Goal: Task Accomplishment & Management: Complete application form

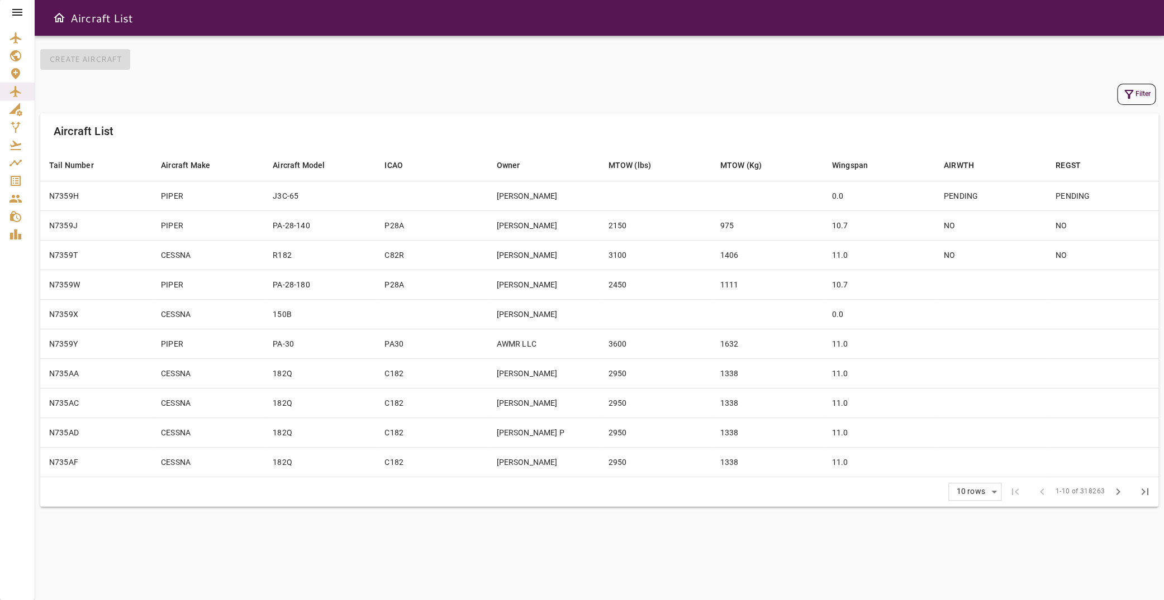
click at [20, 11] on icon at bounding box center [17, 12] width 13 height 13
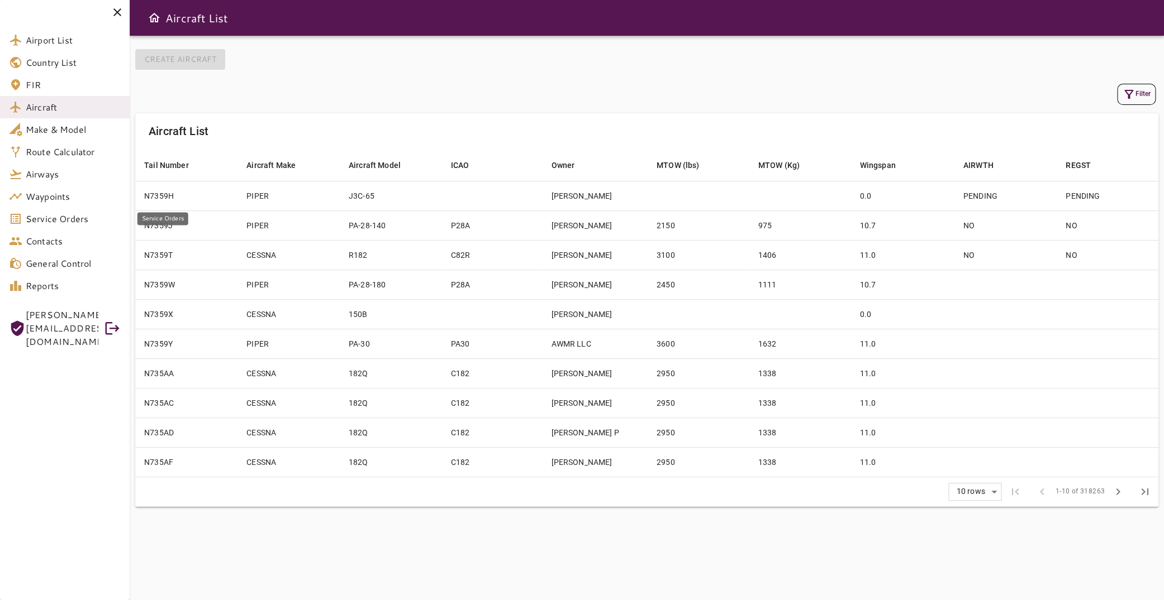
click at [75, 217] on span "Service Orders" at bounding box center [73, 218] width 95 height 13
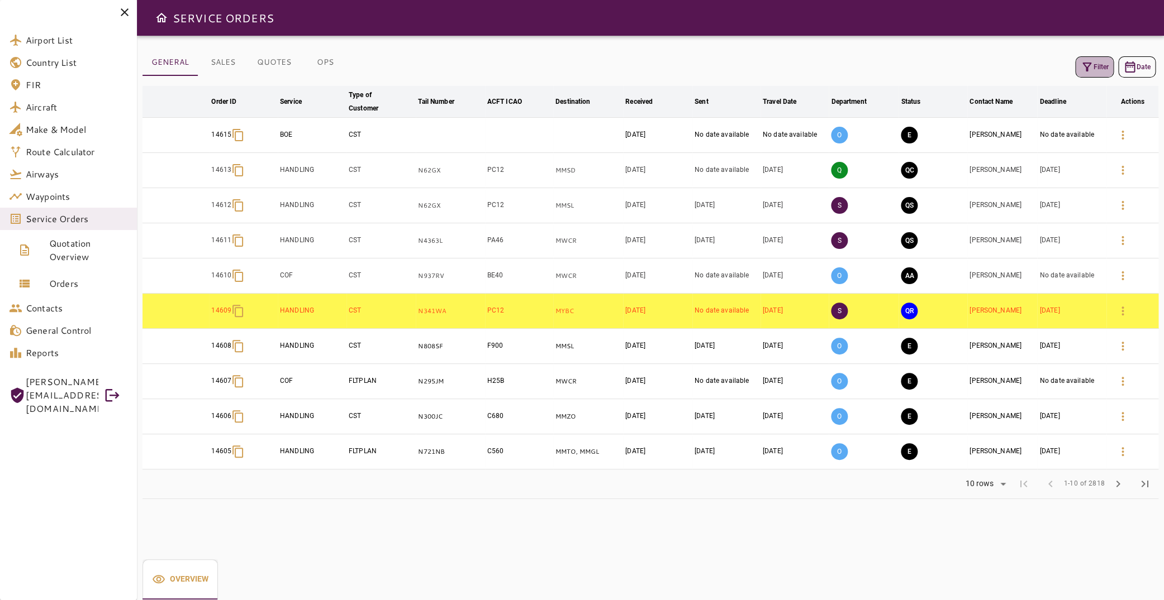
click at [1083, 69] on icon "button" at bounding box center [1086, 66] width 13 height 13
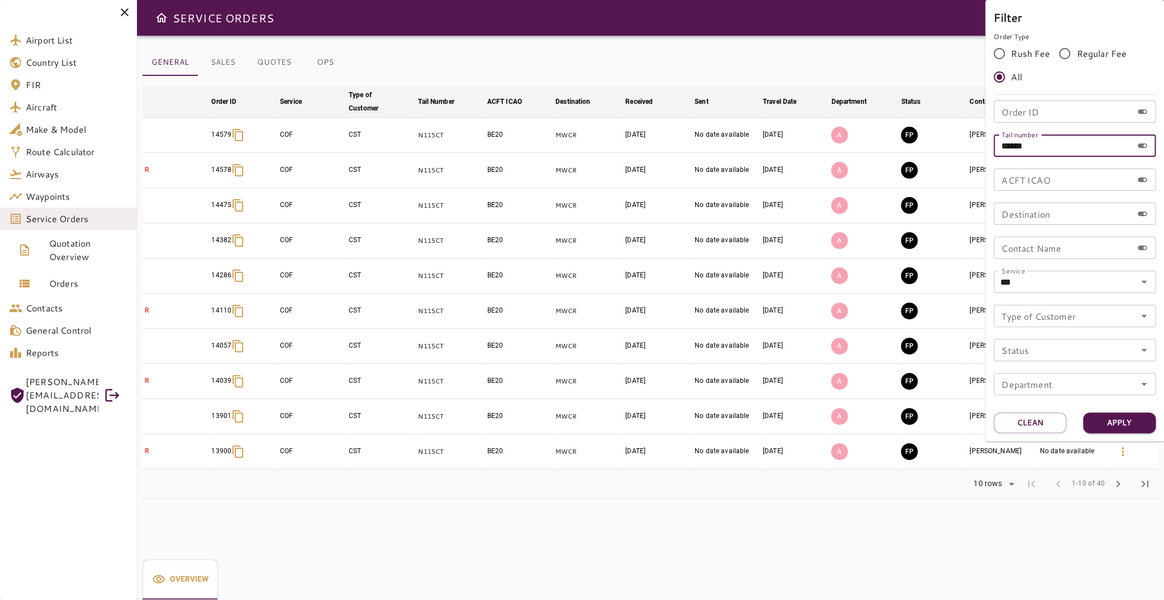
drag, startPoint x: 1052, startPoint y: 145, endPoint x: 962, endPoint y: 141, distance: 90.0
click at [993, 141] on input "******" at bounding box center [1062, 146] width 139 height 22
click at [1071, 105] on input "Order ID" at bounding box center [1062, 112] width 139 height 22
type input "*****"
click at [1102, 424] on button "Apply" at bounding box center [1119, 423] width 73 height 21
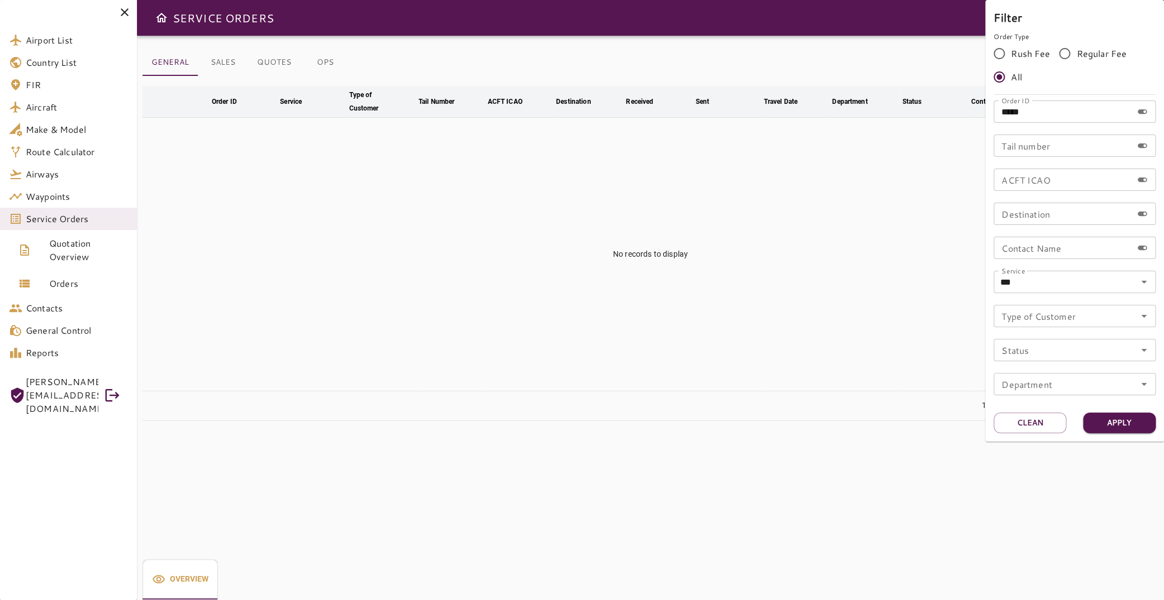
click at [78, 281] on div at bounding box center [582, 300] width 1164 height 600
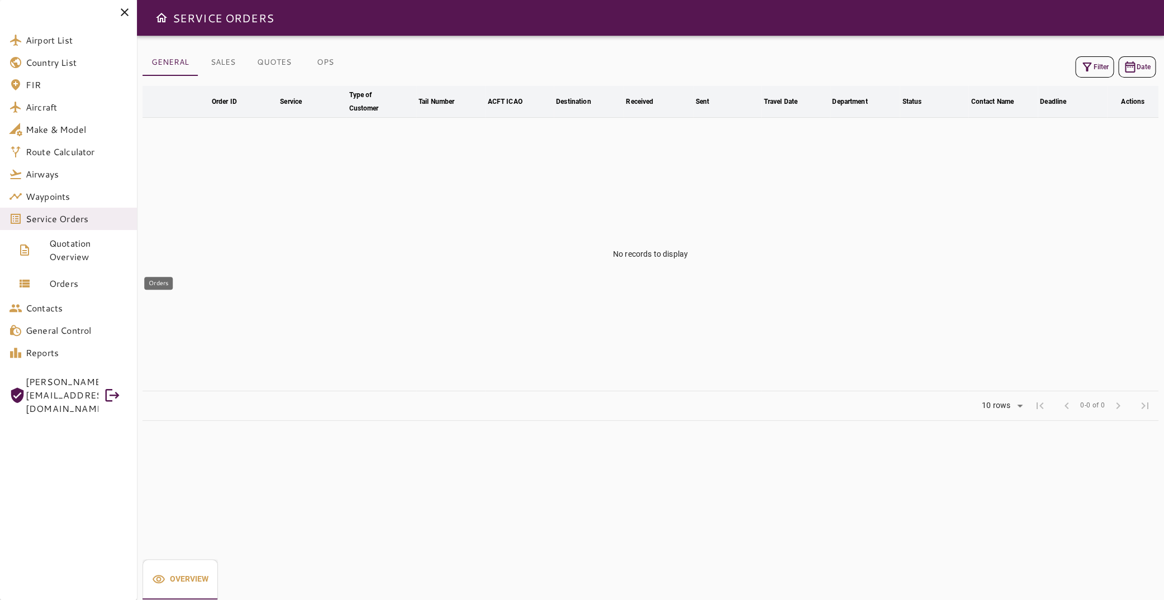
click at [78, 287] on span "Orders" at bounding box center [88, 283] width 79 height 13
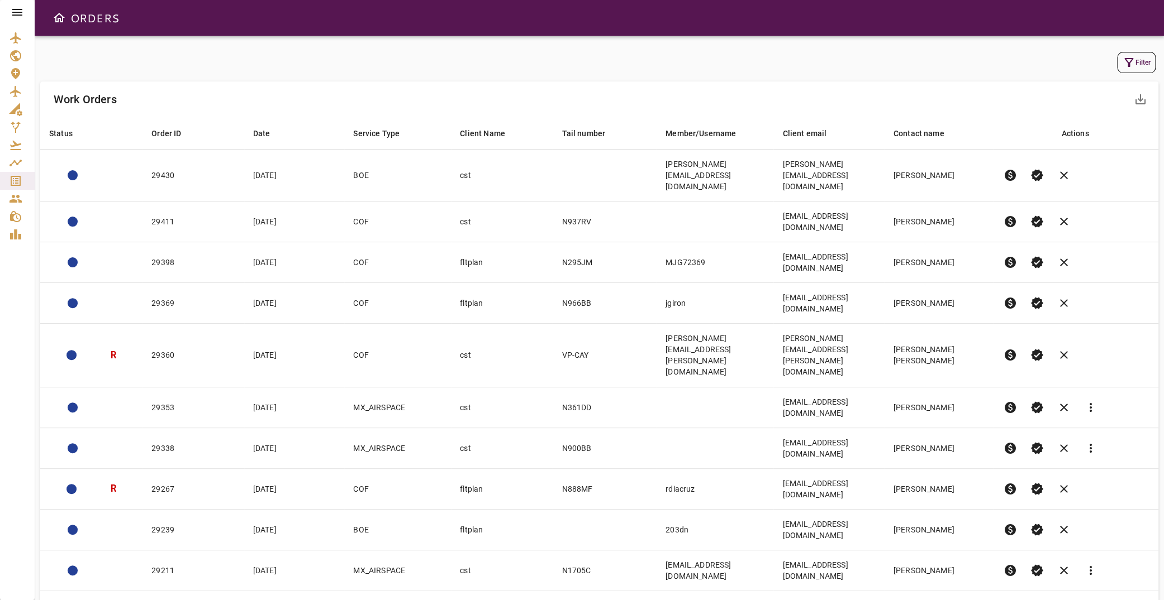
click at [1127, 61] on button "Filter" at bounding box center [1136, 62] width 39 height 21
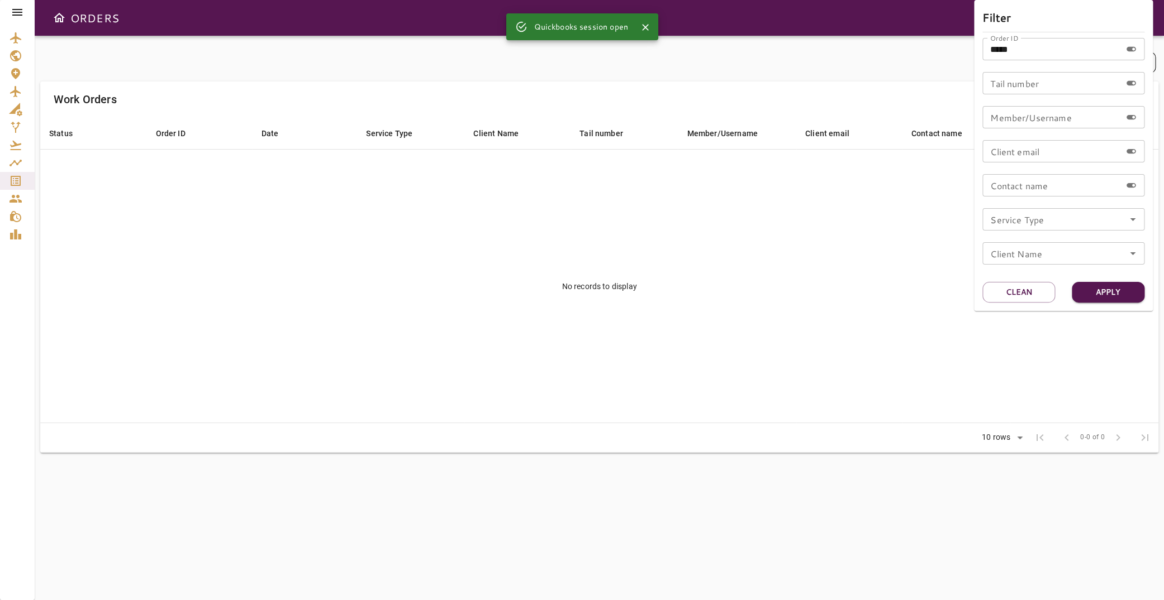
click at [692, 213] on div at bounding box center [582, 300] width 1164 height 600
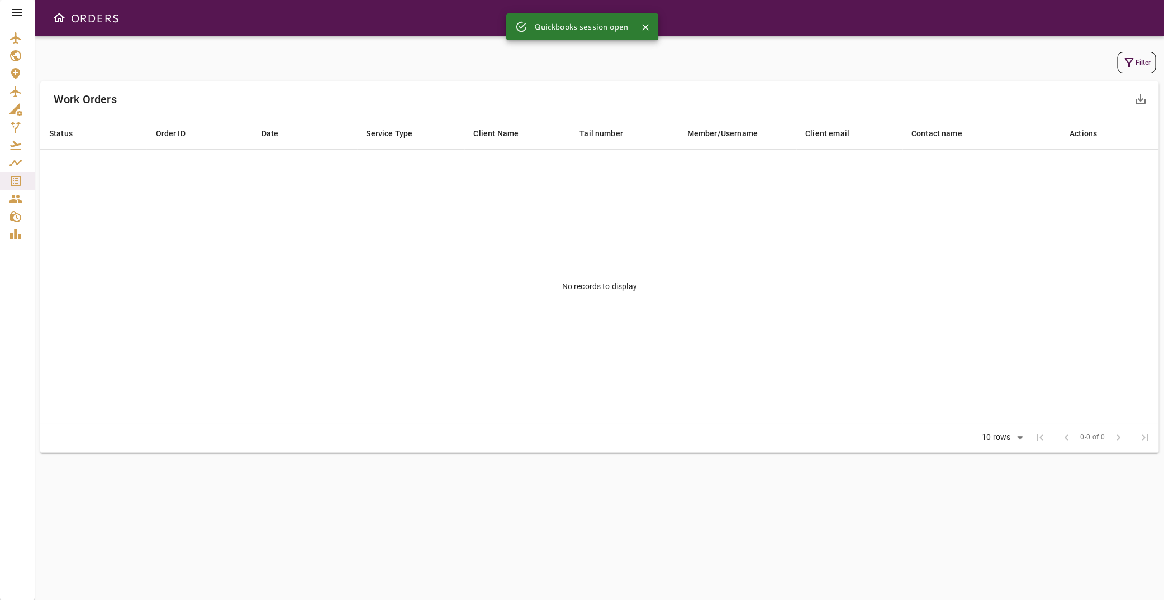
click at [23, 15] on icon at bounding box center [17, 12] width 13 height 13
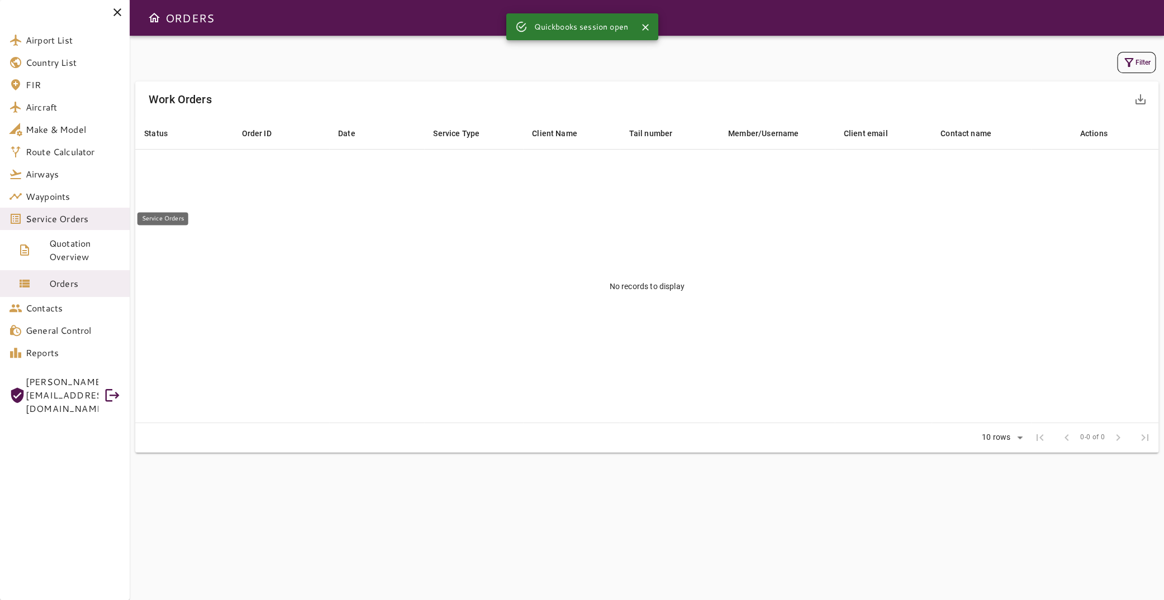
click at [88, 225] on span "Service Orders" at bounding box center [73, 218] width 95 height 13
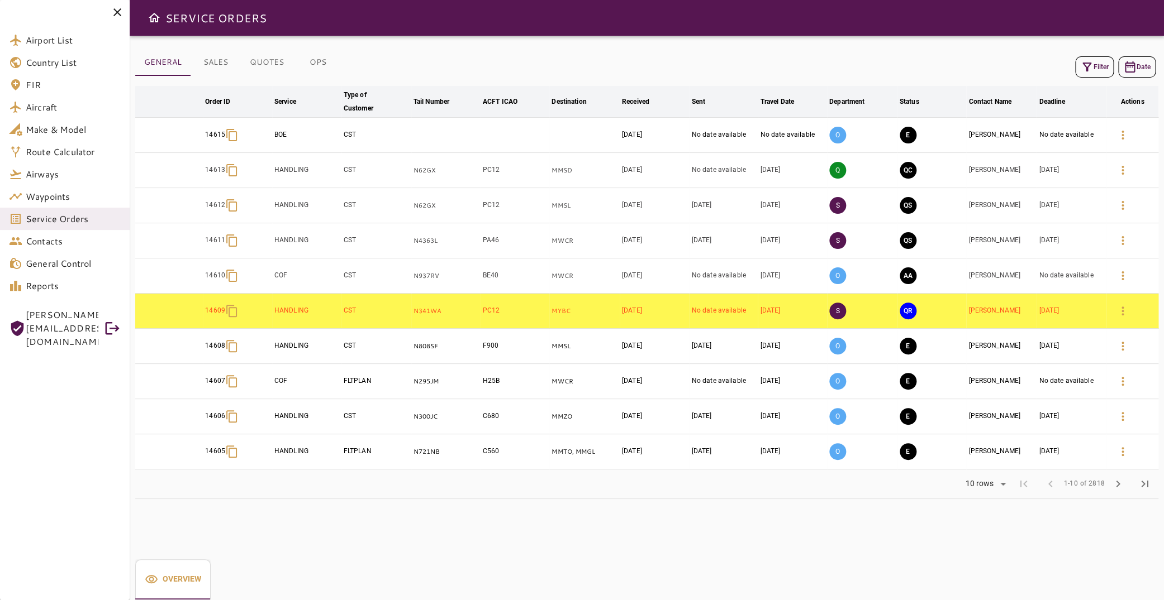
click at [1088, 70] on button "Filter" at bounding box center [1094, 66] width 39 height 21
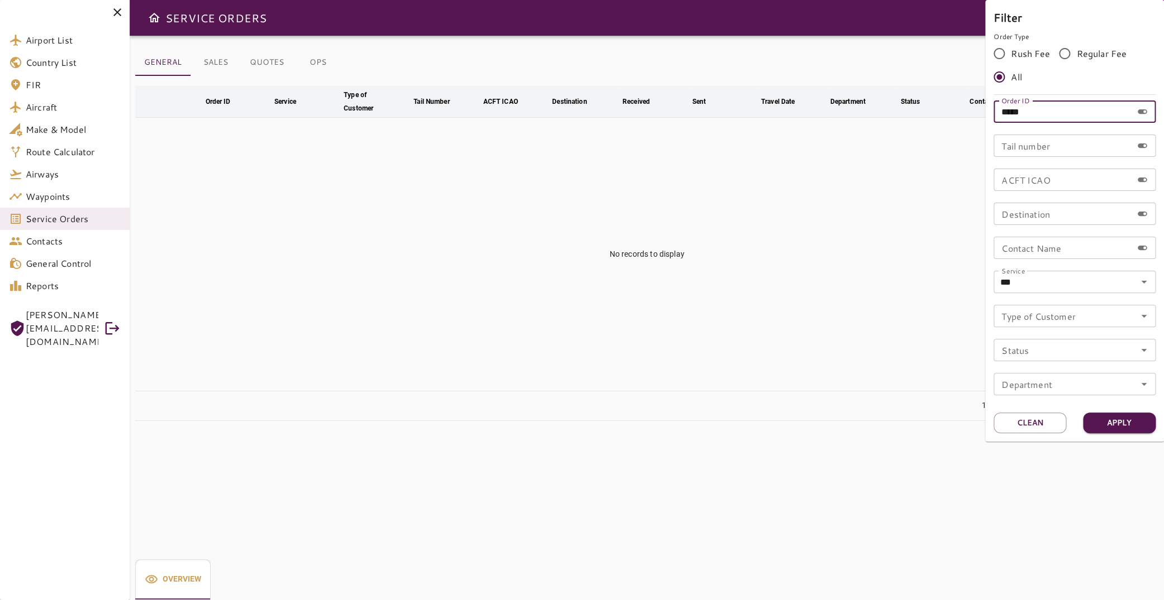
drag, startPoint x: 1081, startPoint y: 109, endPoint x: 911, endPoint y: 112, distance: 171.0
click at [993, 112] on input "*****" at bounding box center [1062, 112] width 139 height 22
click at [1141, 282] on icon "Open" at bounding box center [1144, 282] width 6 height 3
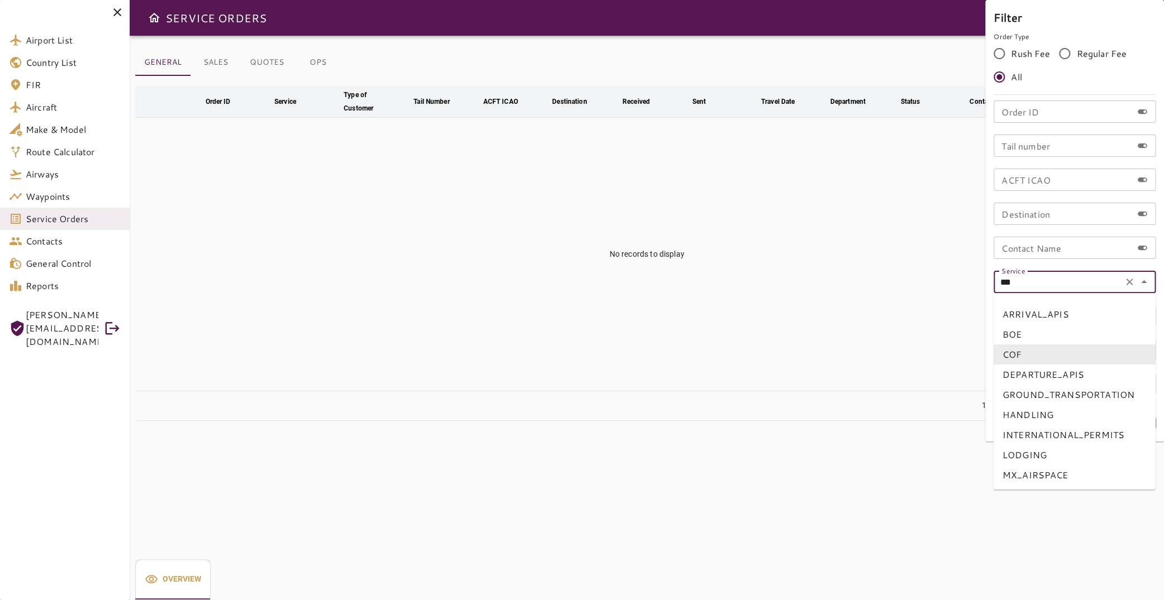
click at [1126, 283] on icon "Clear" at bounding box center [1128, 282] width 11 height 11
click at [1020, 118] on input "Order ID" at bounding box center [1062, 112] width 139 height 22
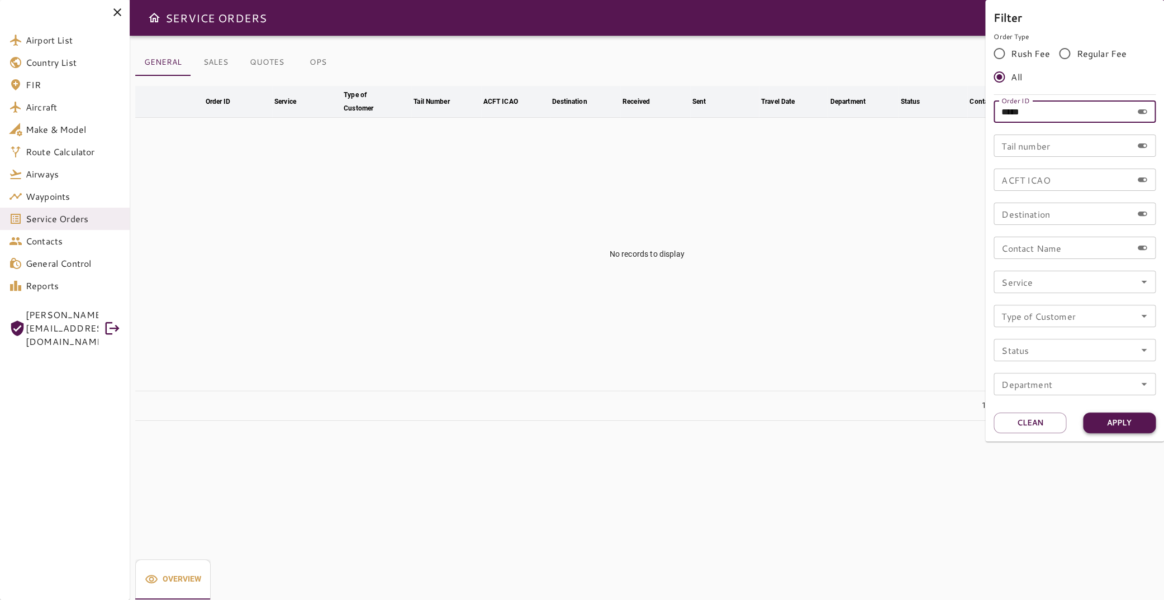
type input "*****"
click at [1123, 432] on button "Apply" at bounding box center [1119, 423] width 73 height 21
click at [1122, 428] on button "Apply" at bounding box center [1119, 423] width 73 height 21
click at [466, 178] on div at bounding box center [582, 300] width 1164 height 600
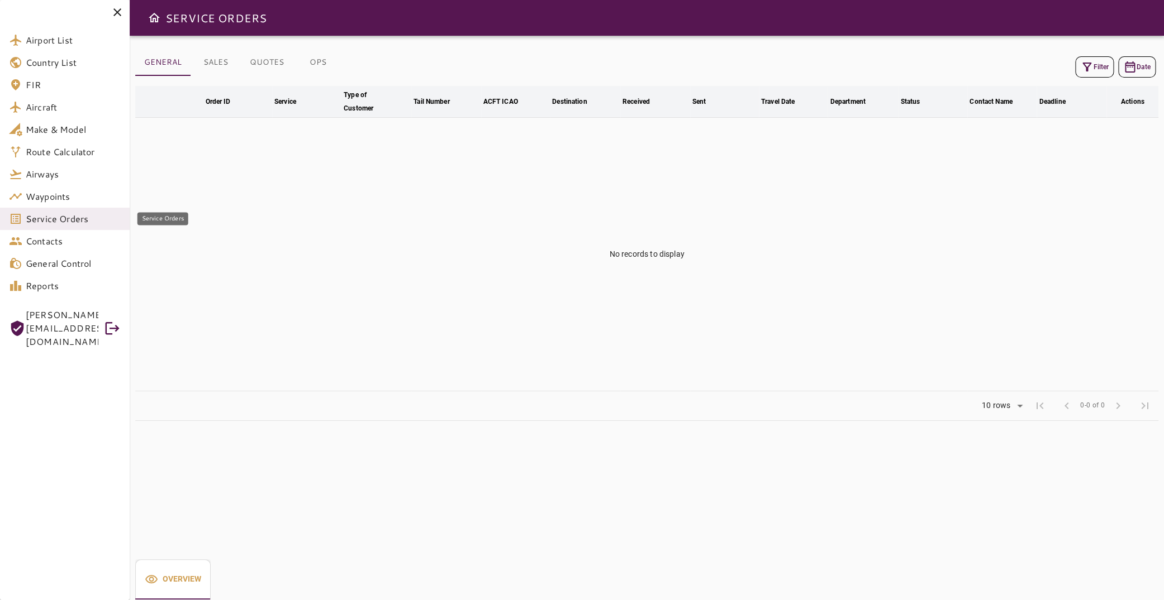
click at [64, 221] on span "Service Orders" at bounding box center [73, 218] width 95 height 13
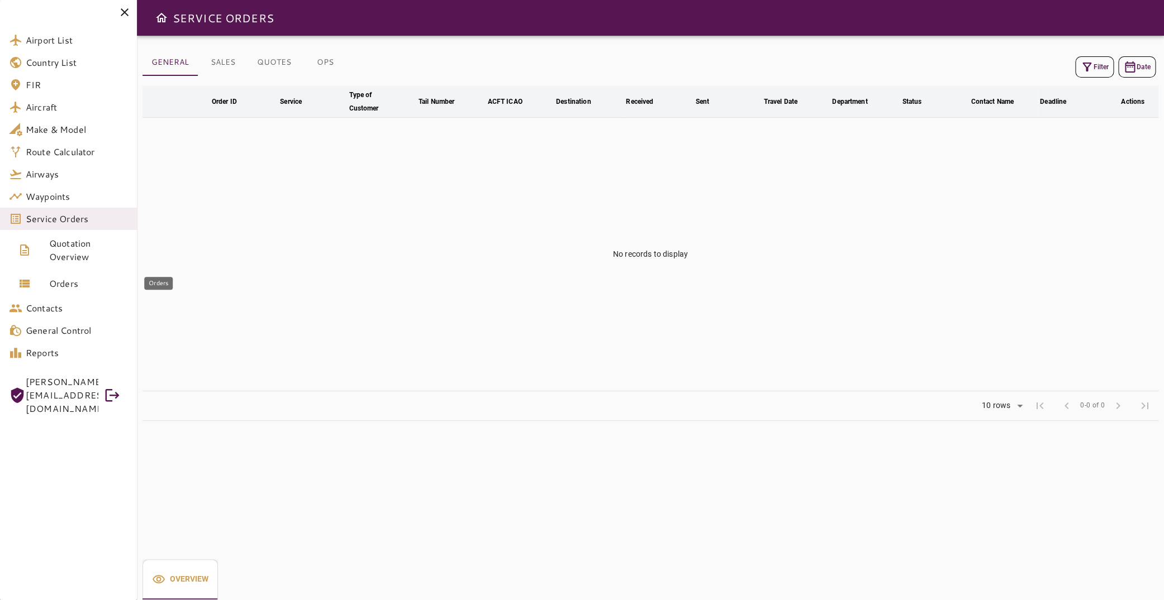
click at [66, 285] on span "Orders" at bounding box center [88, 283] width 79 height 13
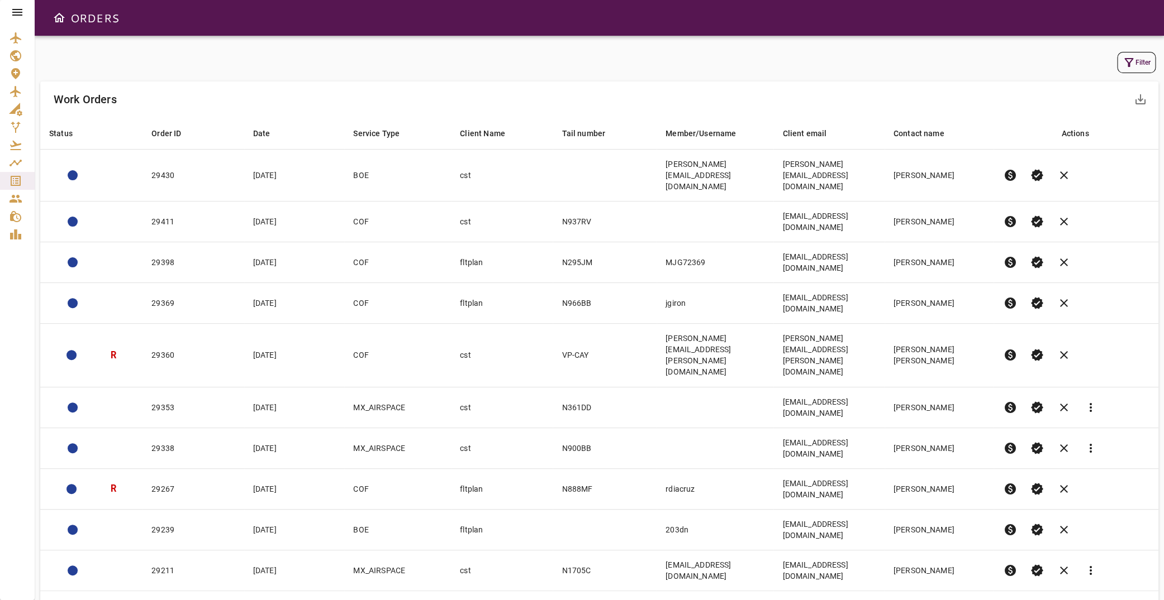
click at [1122, 58] on icon "button" at bounding box center [1128, 62] width 13 height 13
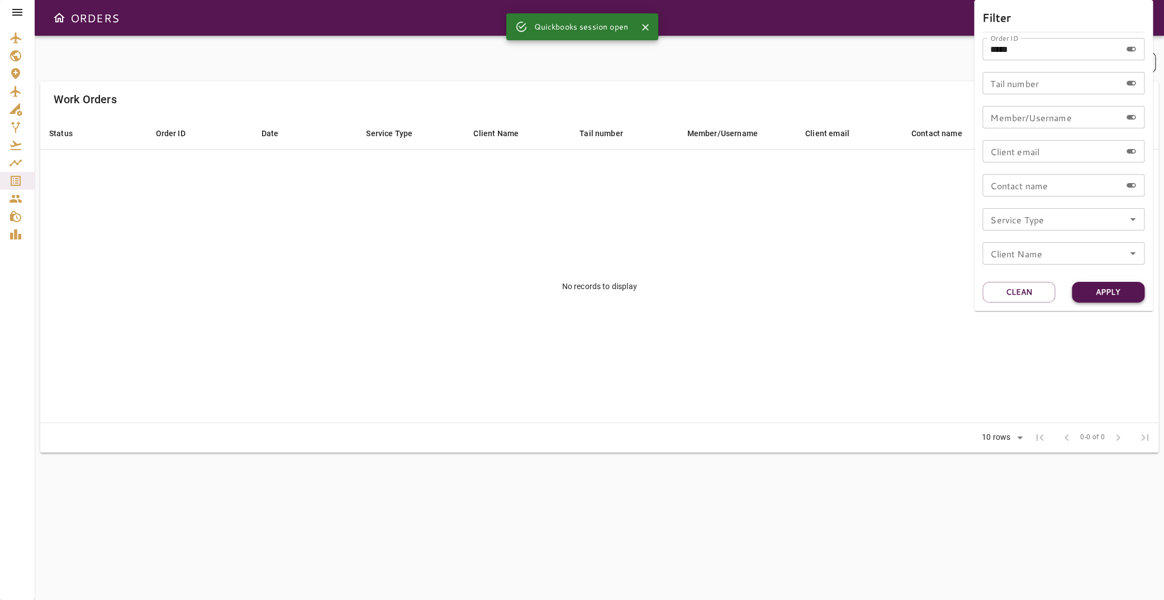
click at [1107, 286] on button "Apply" at bounding box center [1107, 292] width 73 height 21
click at [19, 13] on div at bounding box center [582, 300] width 1164 height 600
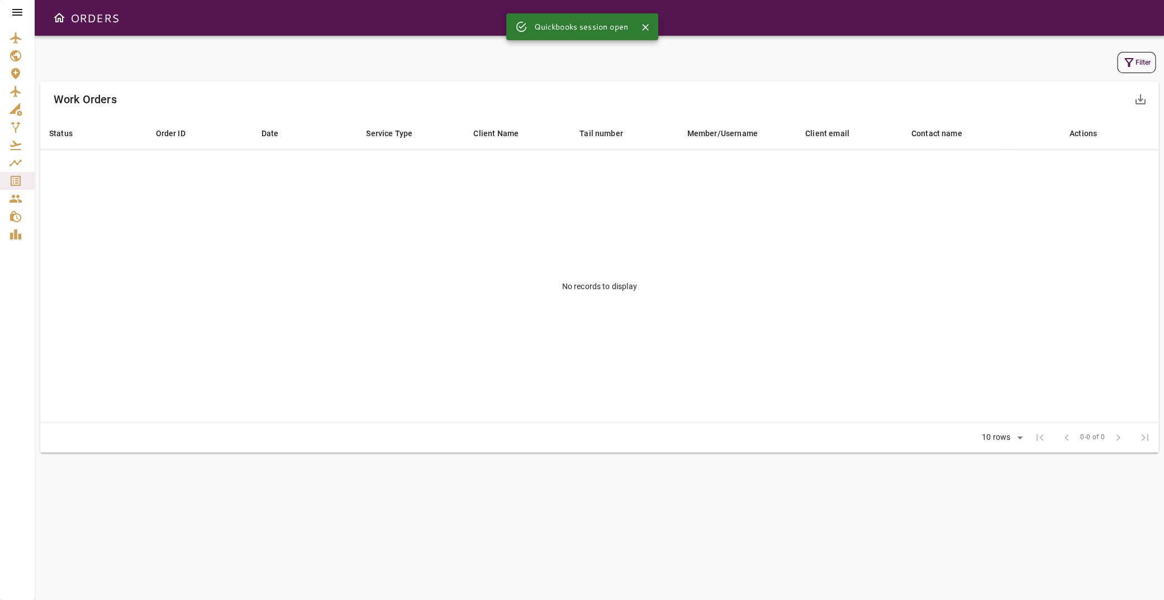
click at [19, 13] on icon at bounding box center [17, 12] width 13 height 13
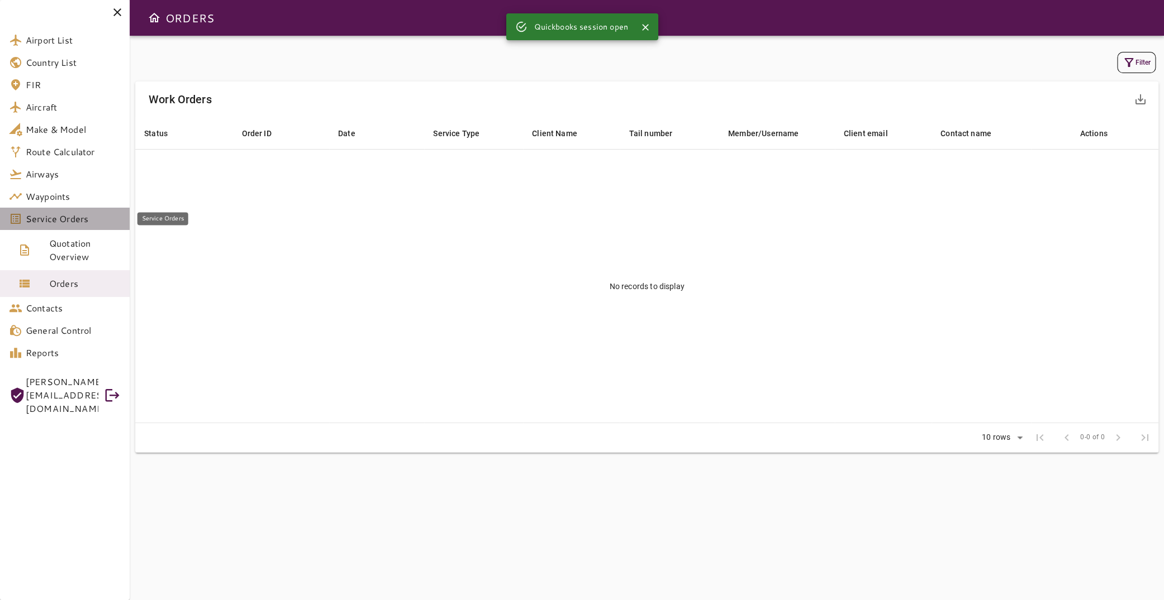
click at [89, 220] on span "Service Orders" at bounding box center [73, 218] width 95 height 13
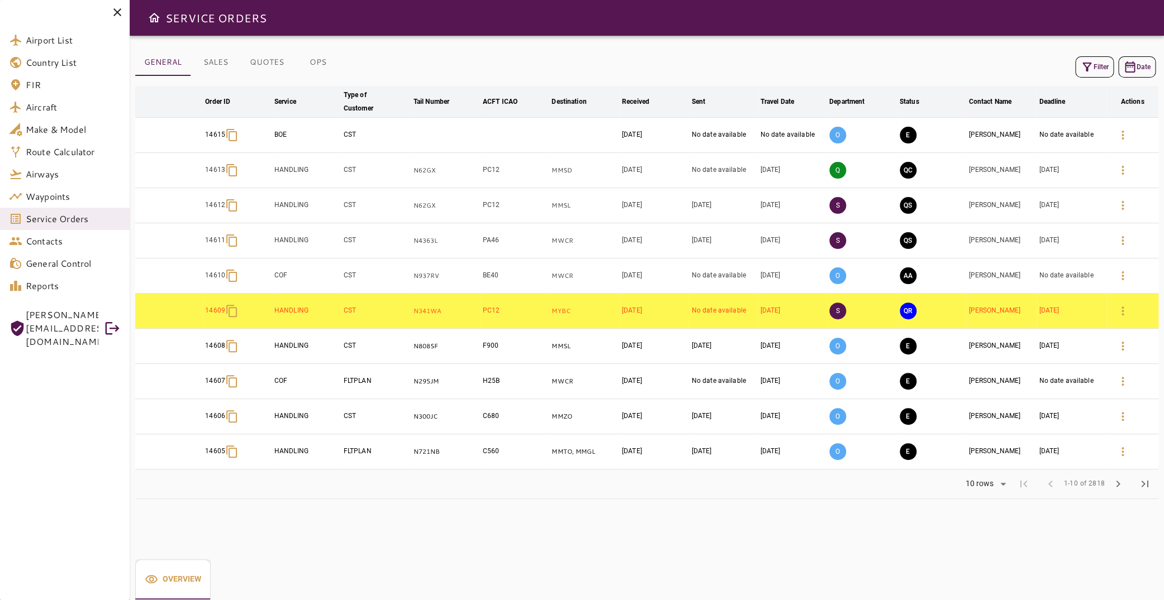
click at [1081, 66] on icon "button" at bounding box center [1086, 66] width 13 height 13
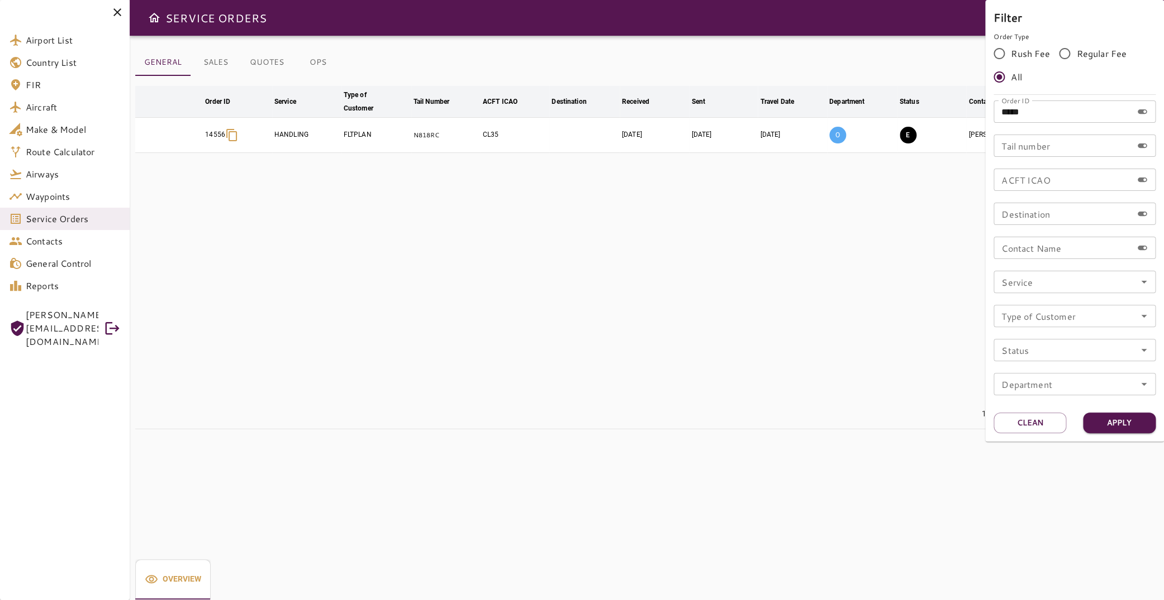
click at [506, 200] on div at bounding box center [582, 300] width 1164 height 600
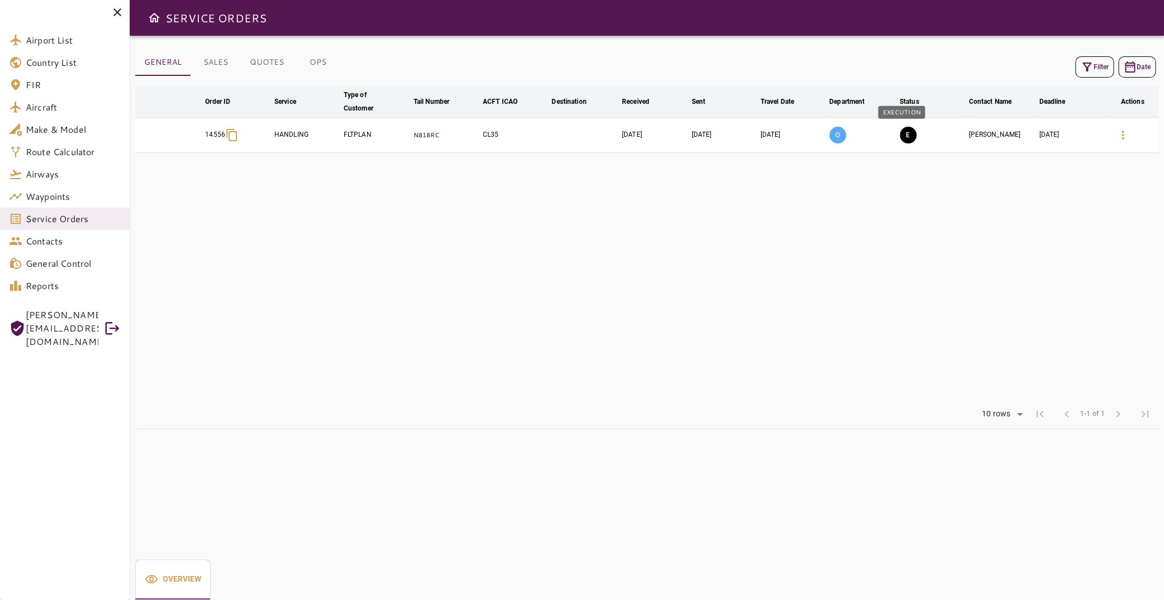
click at [904, 134] on button "E" at bounding box center [907, 135] width 17 height 17
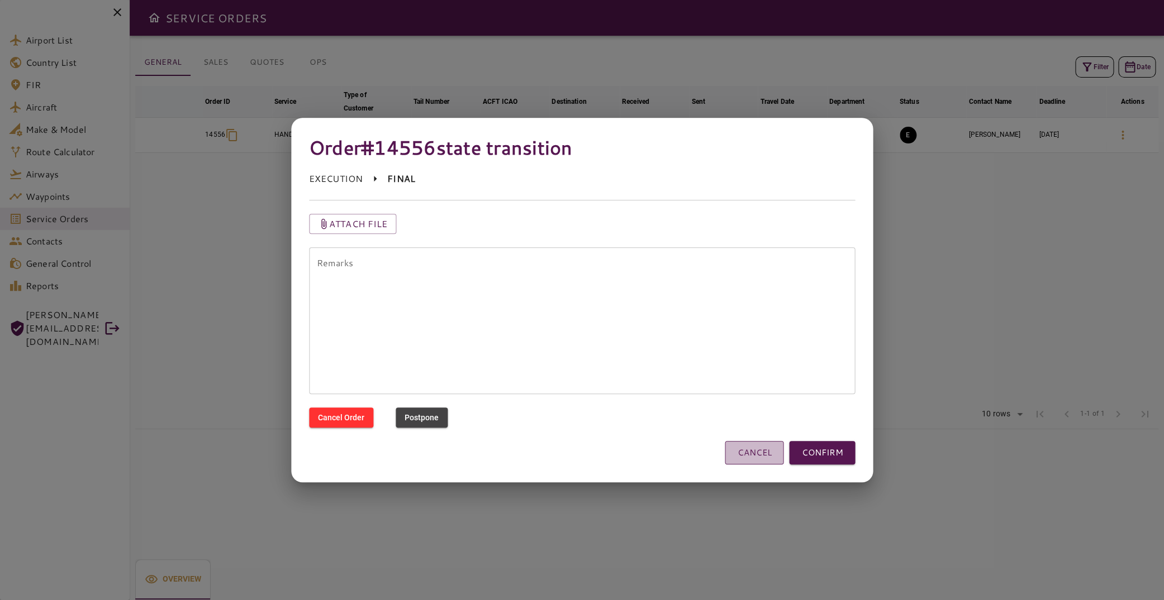
click at [759, 463] on button "CANCEL" at bounding box center [754, 452] width 59 height 23
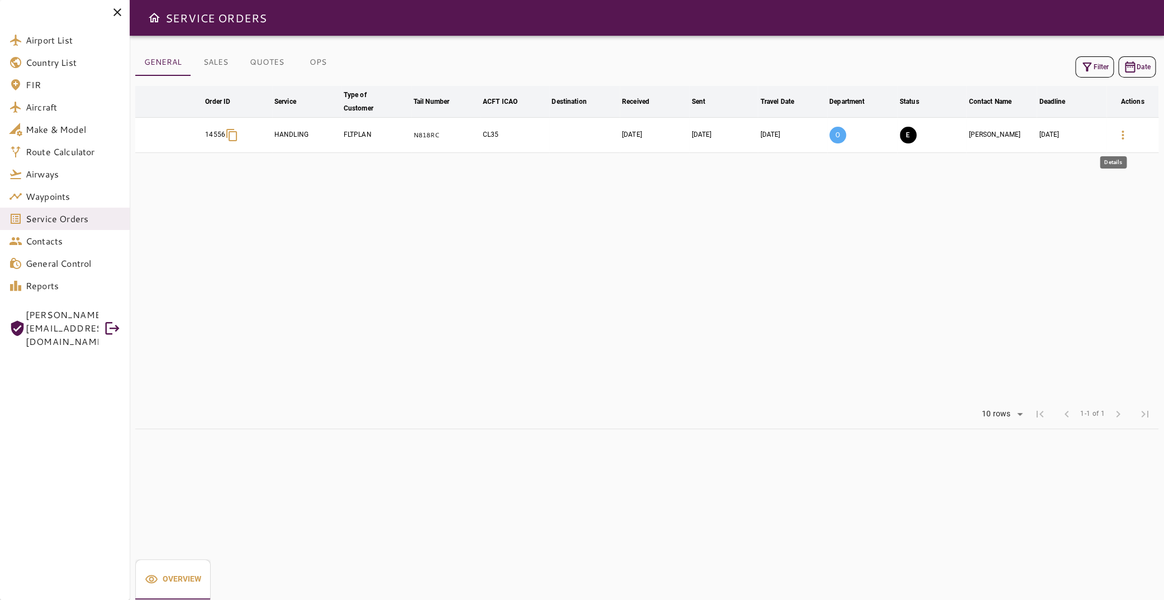
click at [1116, 135] on icon "button" at bounding box center [1122, 134] width 13 height 13
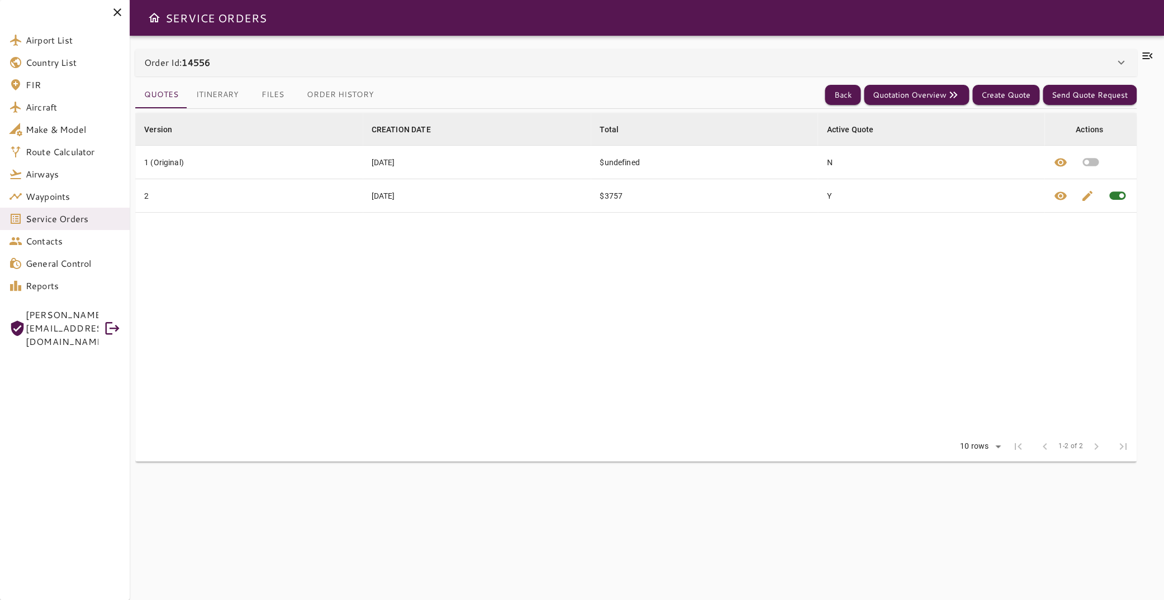
click at [231, 75] on div "Order Id: 14556" at bounding box center [635, 62] width 1001 height 27
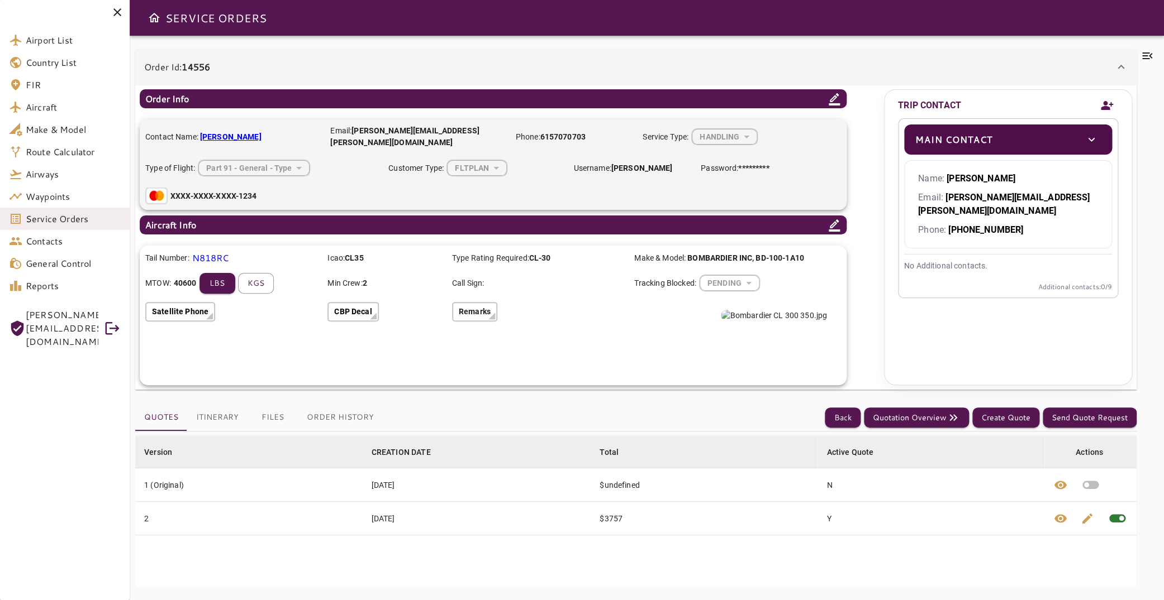
click at [340, 60] on div "Order Id: 14556" at bounding box center [629, 66] width 970 height 13
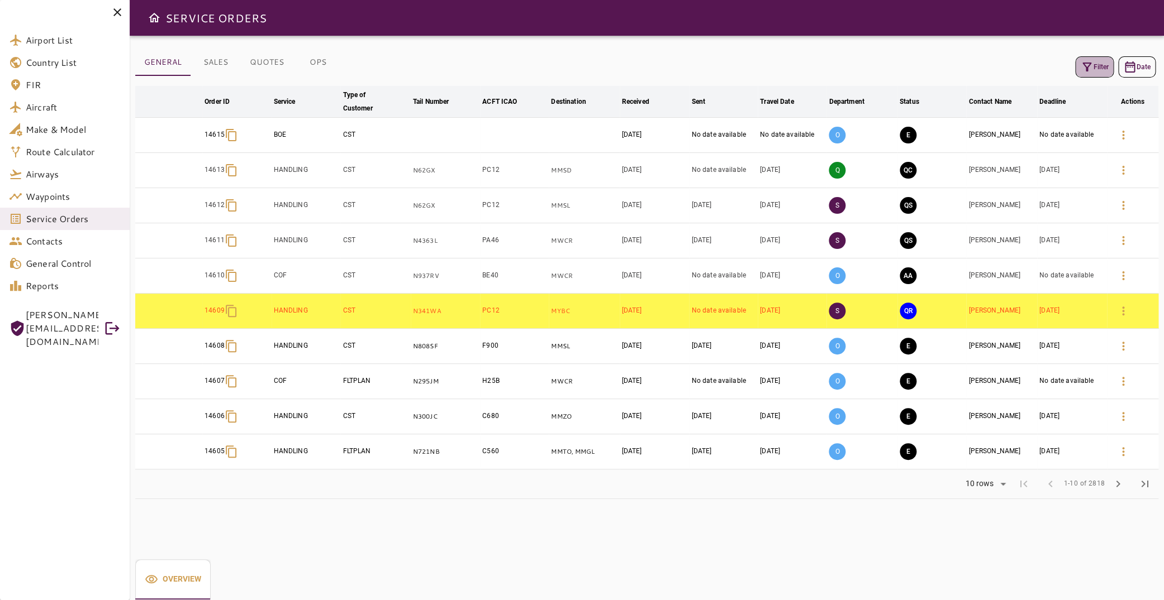
click at [1082, 71] on icon "button" at bounding box center [1086, 66] width 13 height 13
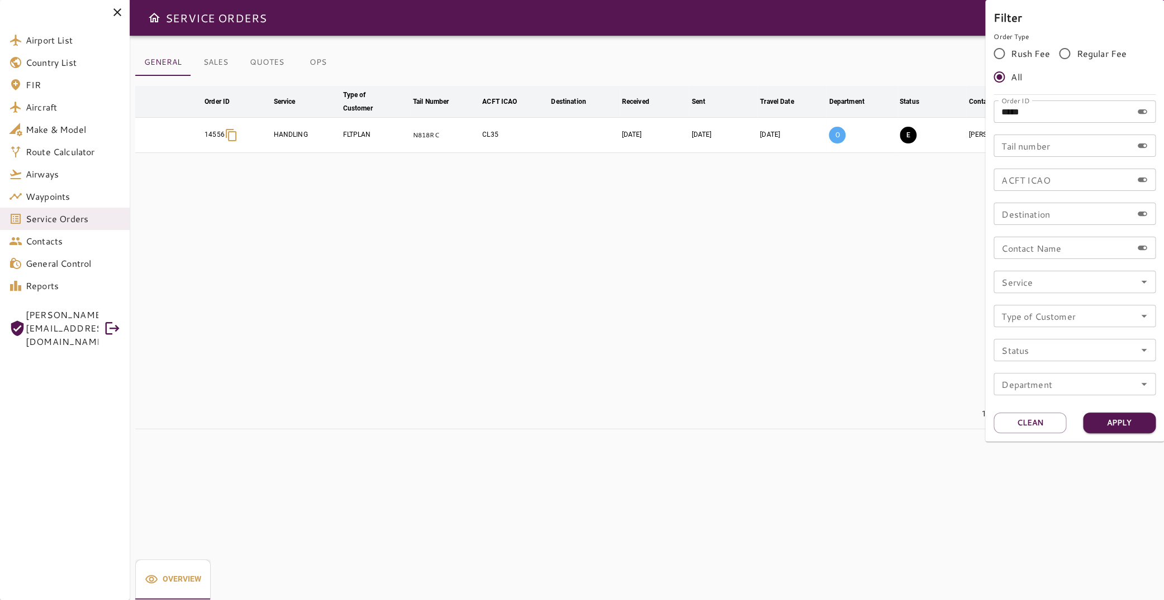
click at [508, 284] on div at bounding box center [582, 300] width 1164 height 600
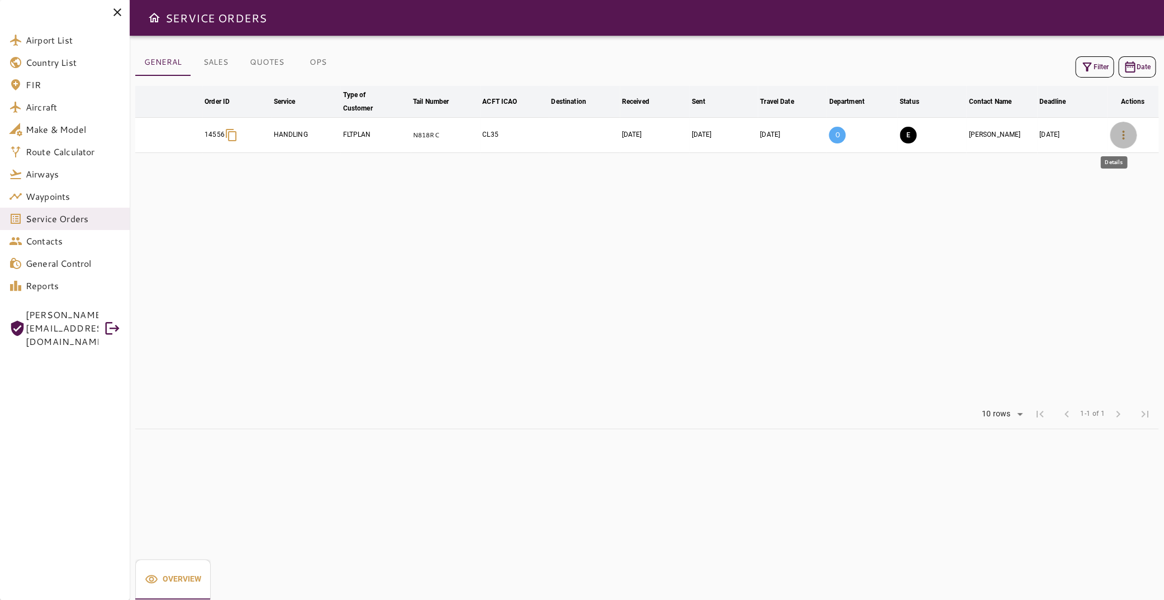
click at [1119, 130] on icon "button" at bounding box center [1122, 134] width 13 height 13
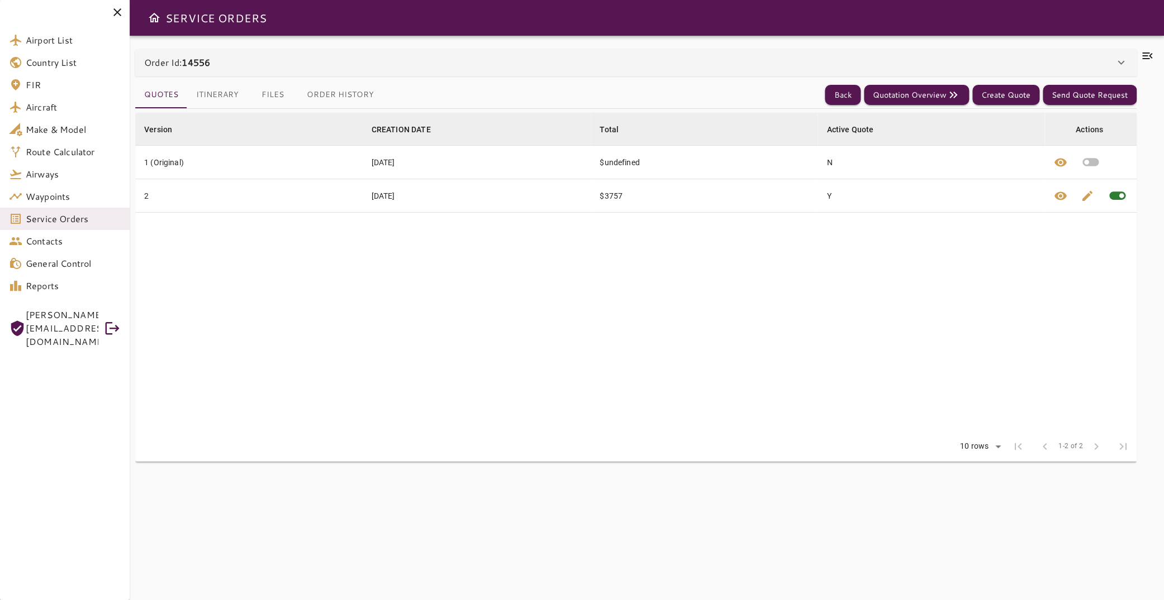
click at [218, 66] on div "Order Id: 14556" at bounding box center [629, 62] width 970 height 13
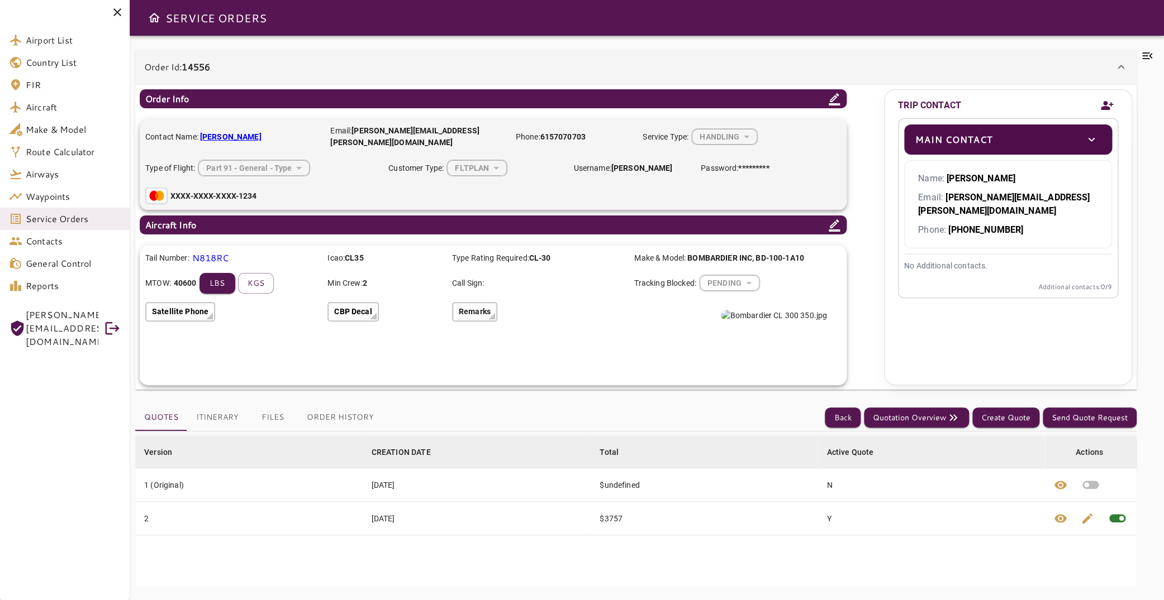
click at [213, 415] on button "Itinerary" at bounding box center [217, 417] width 60 height 27
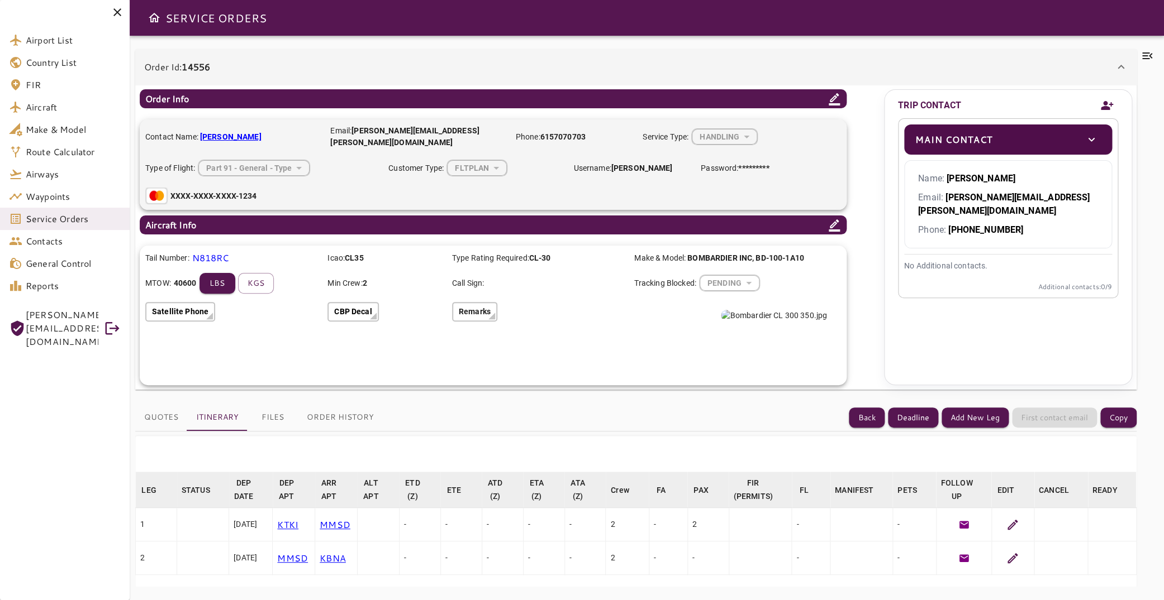
click at [262, 61] on div "Order Id: 14556" at bounding box center [629, 66] width 970 height 13
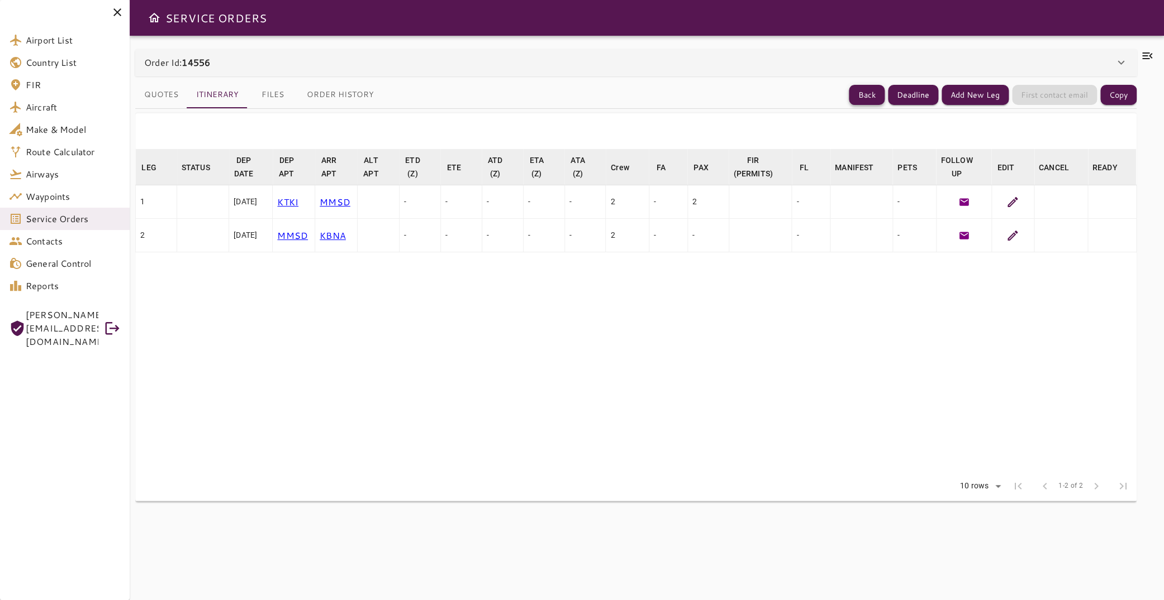
click at [851, 94] on button "Back" at bounding box center [867, 95] width 36 height 21
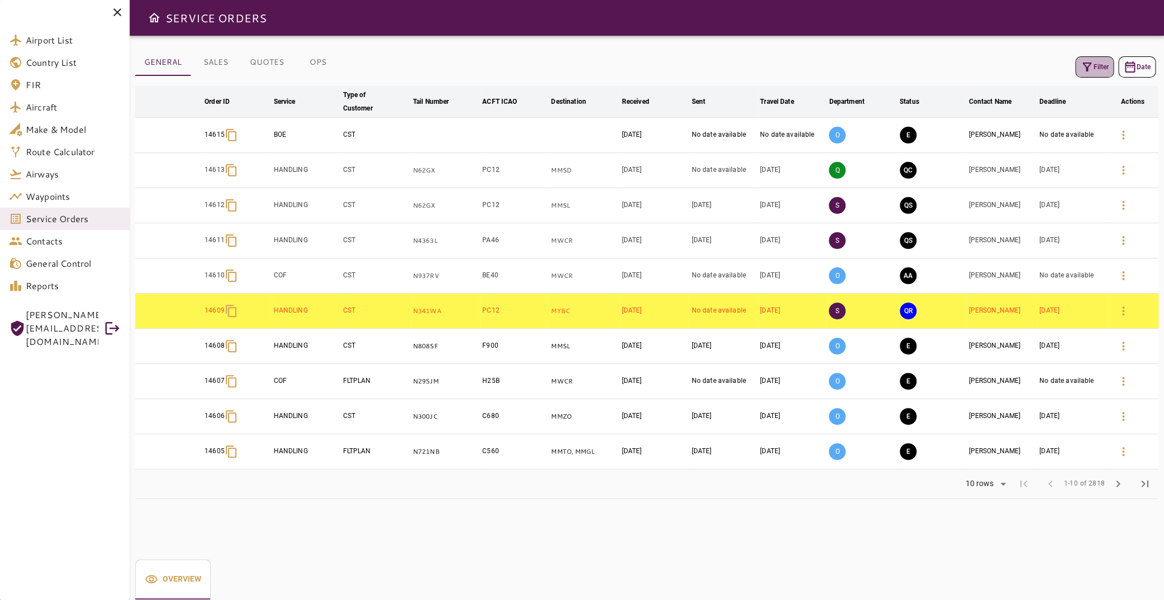
click at [1088, 70] on button "Filter" at bounding box center [1094, 66] width 39 height 21
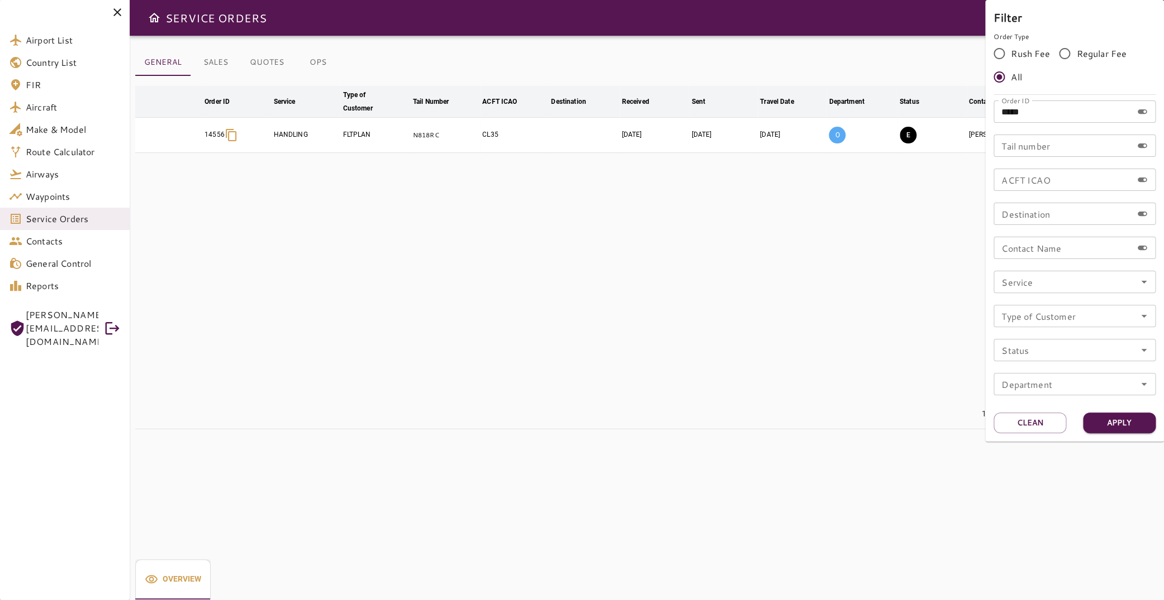
click at [480, 265] on div at bounding box center [582, 300] width 1164 height 600
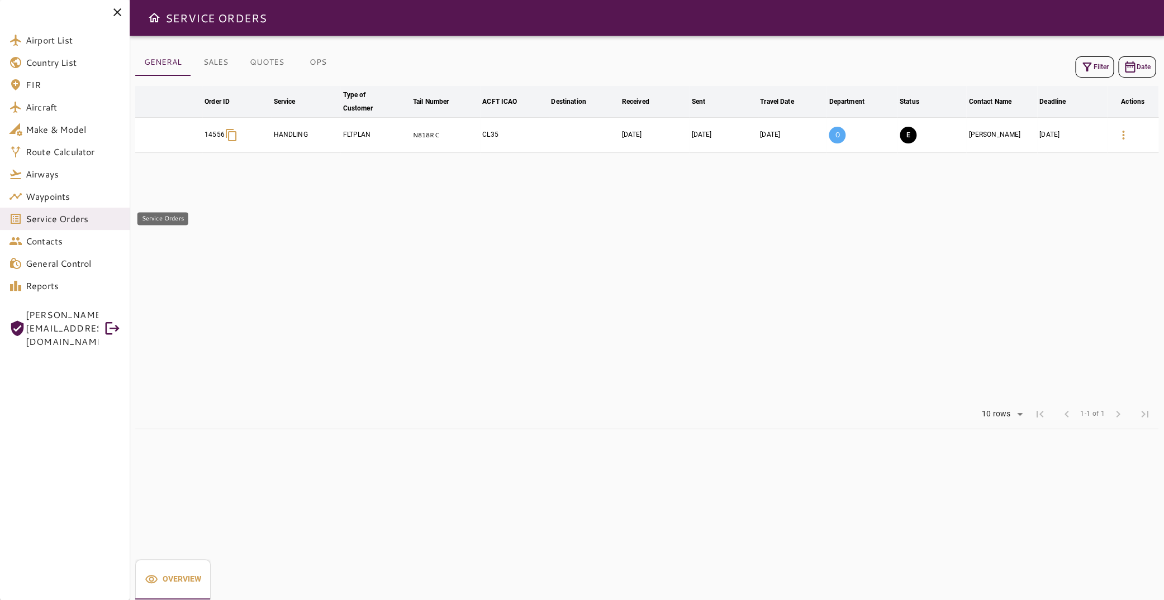
click at [49, 221] on span "Service Orders" at bounding box center [73, 218] width 95 height 13
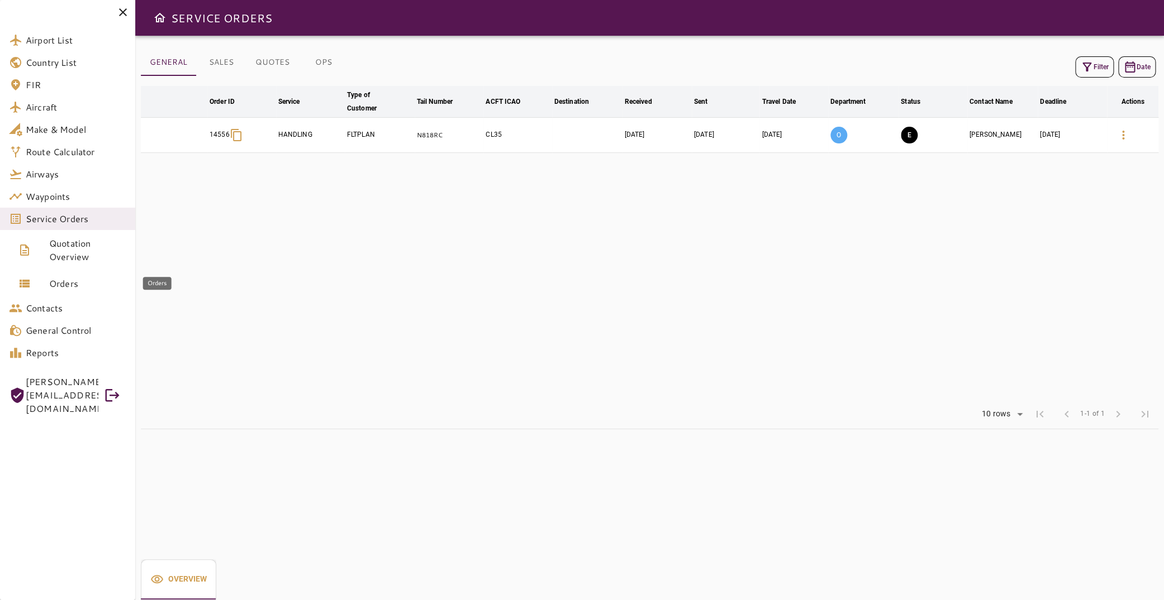
click at [74, 282] on span "Orders" at bounding box center [87, 283] width 77 height 13
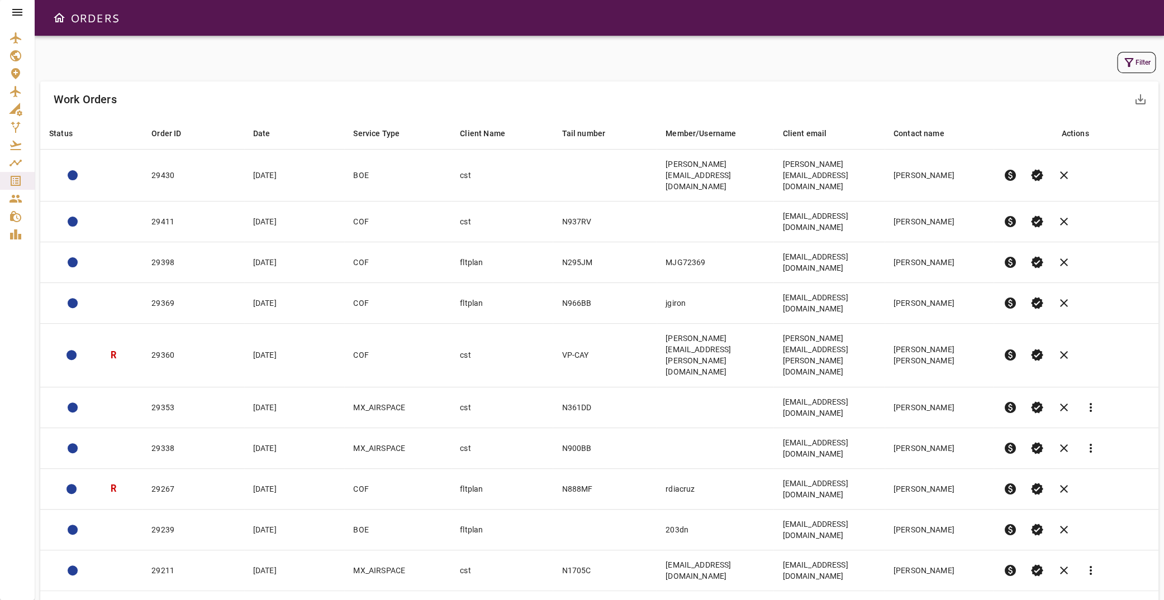
click at [1128, 59] on button "Filter" at bounding box center [1136, 62] width 39 height 21
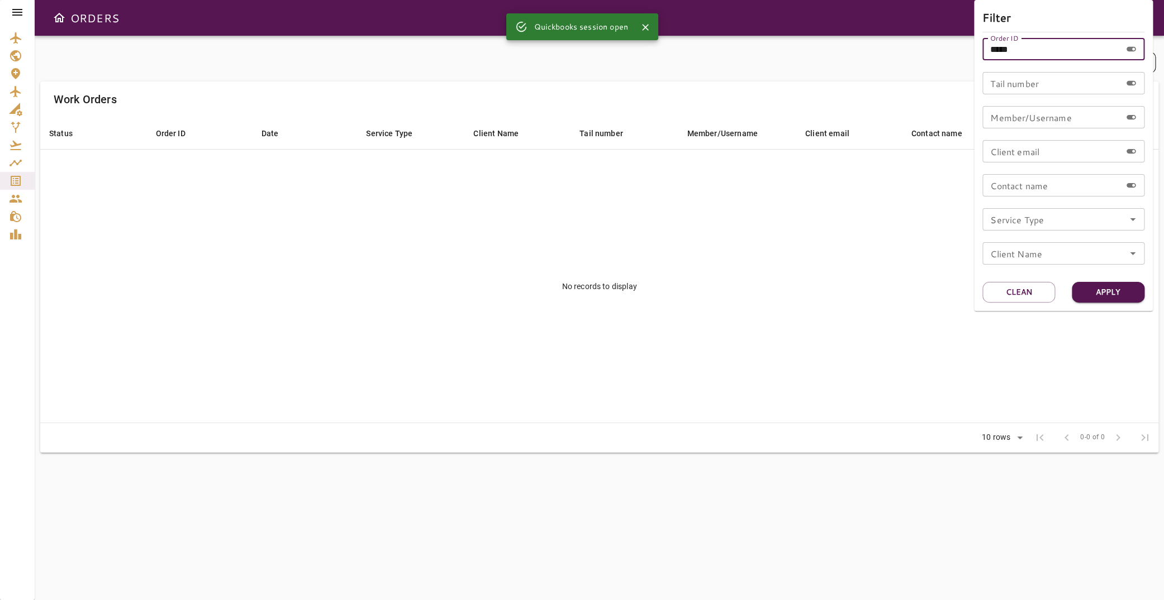
drag, startPoint x: 1060, startPoint y: 44, endPoint x: 912, endPoint y: 54, distance: 148.3
click at [982, 54] on input "*****" at bounding box center [1051, 49] width 139 height 22
type input "*****"
click at [1118, 284] on button "Apply" at bounding box center [1107, 292] width 73 height 21
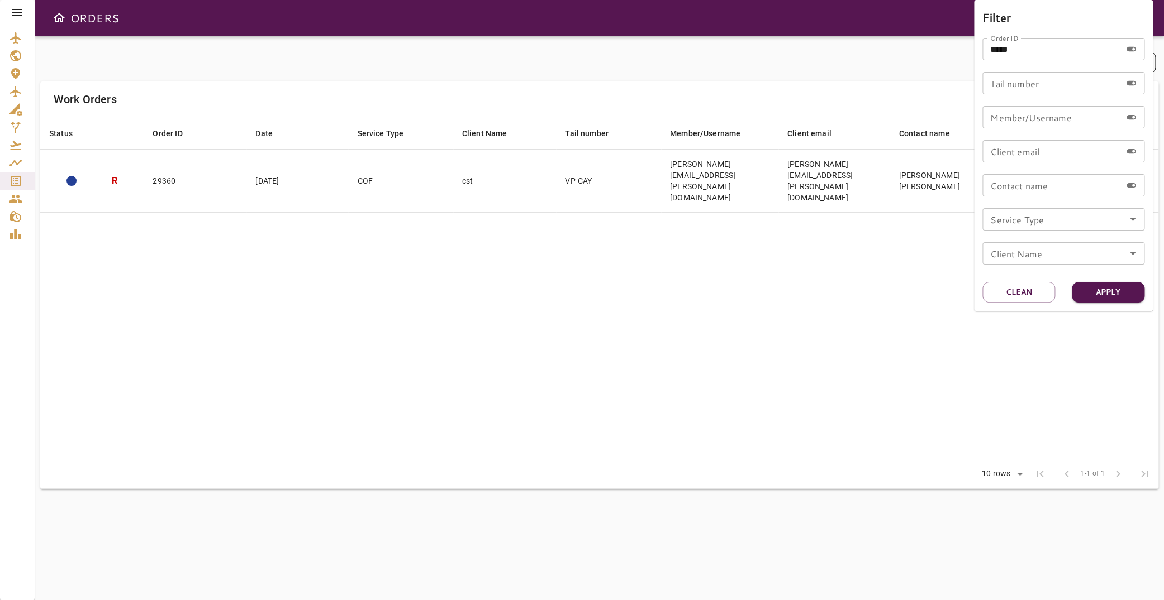
click at [662, 233] on div at bounding box center [582, 300] width 1164 height 600
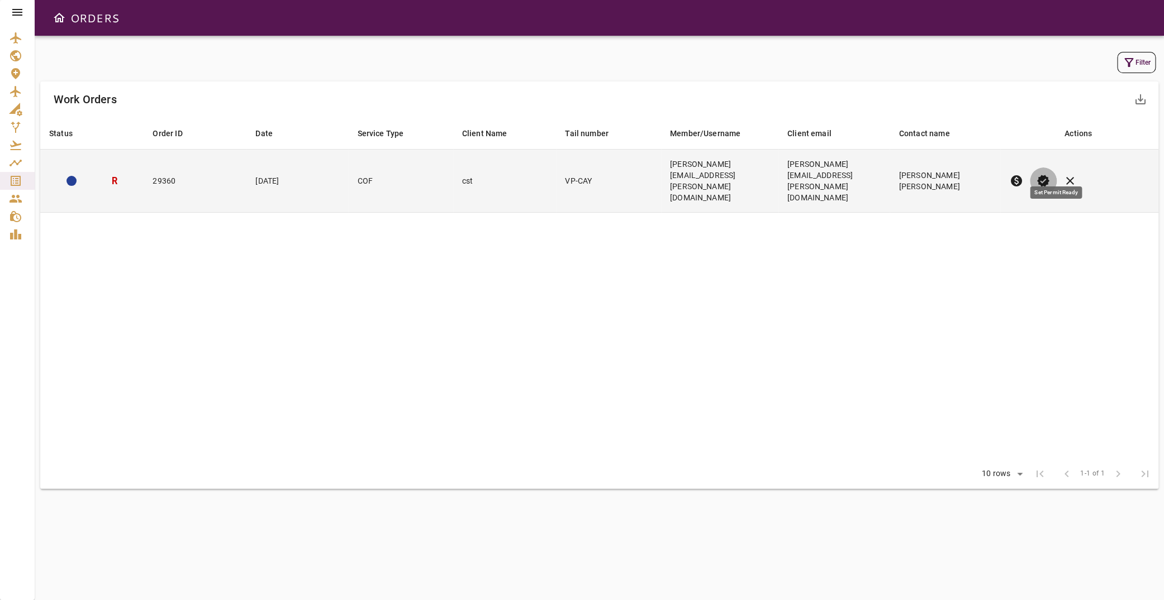
click at [1050, 174] on span "verified" at bounding box center [1042, 180] width 13 height 13
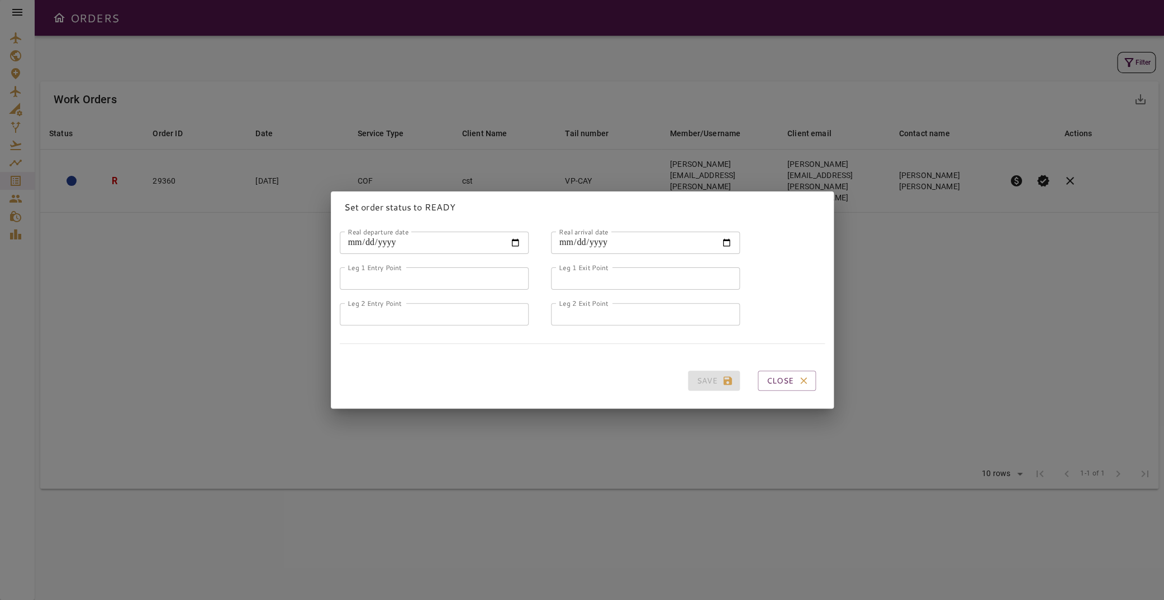
click at [507, 239] on input "Real departure date" at bounding box center [434, 243] width 189 height 22
type input "**********"
click at [717, 235] on input "Real arrival date" at bounding box center [645, 243] width 189 height 22
type input "**********"
click at [451, 273] on input "Leg 1 Entry Point" at bounding box center [434, 279] width 189 height 22
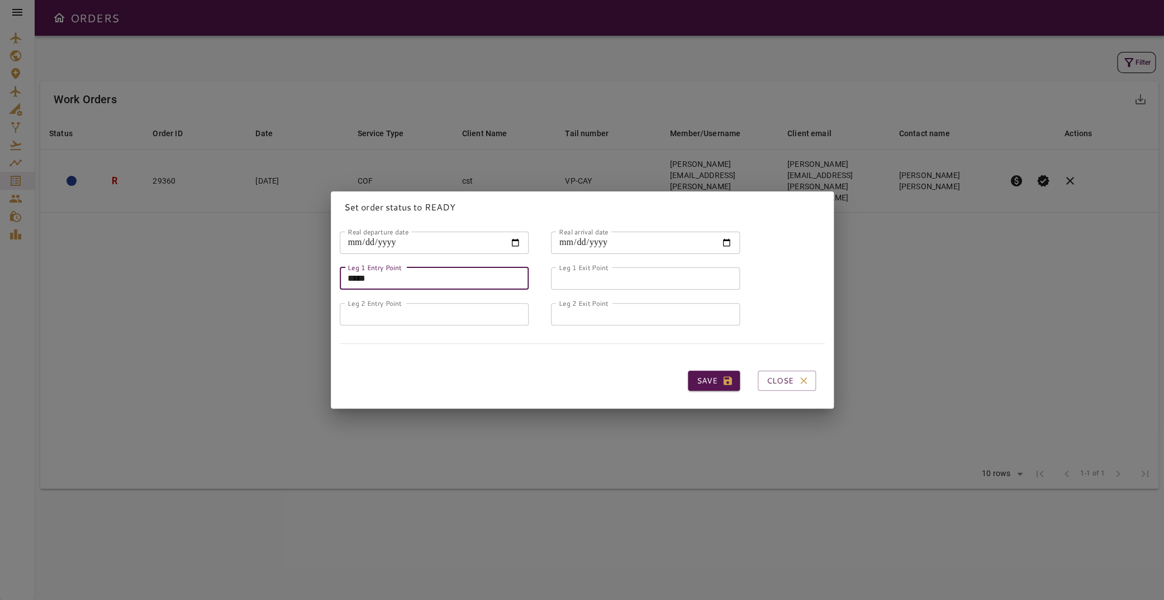
type input "*****"
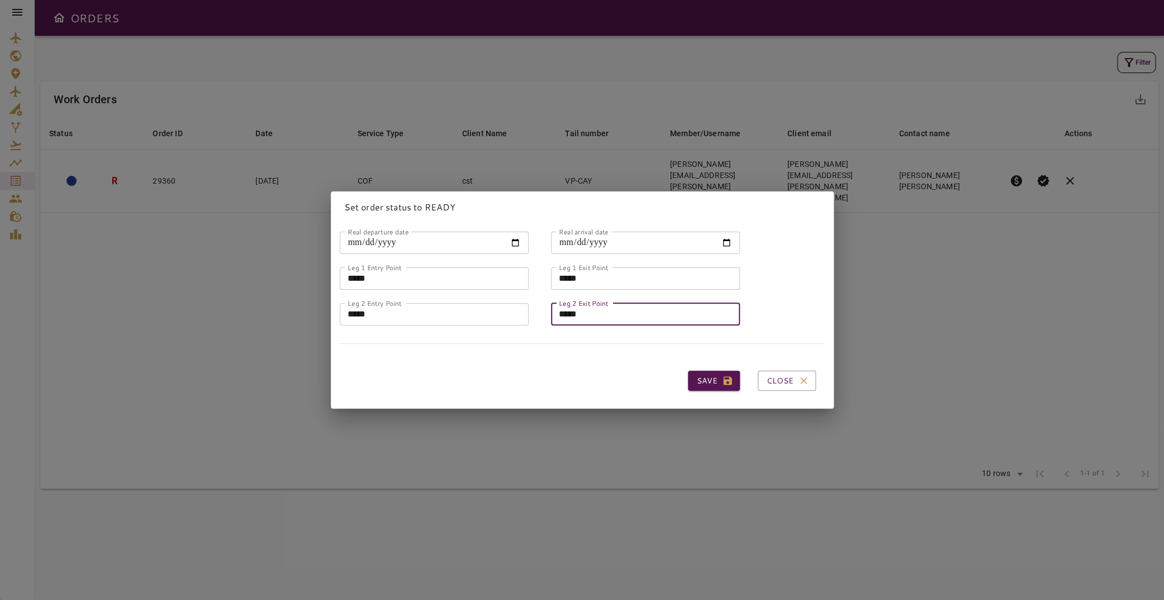
type input "*****"
click at [710, 379] on button "Save" at bounding box center [714, 381] width 52 height 21
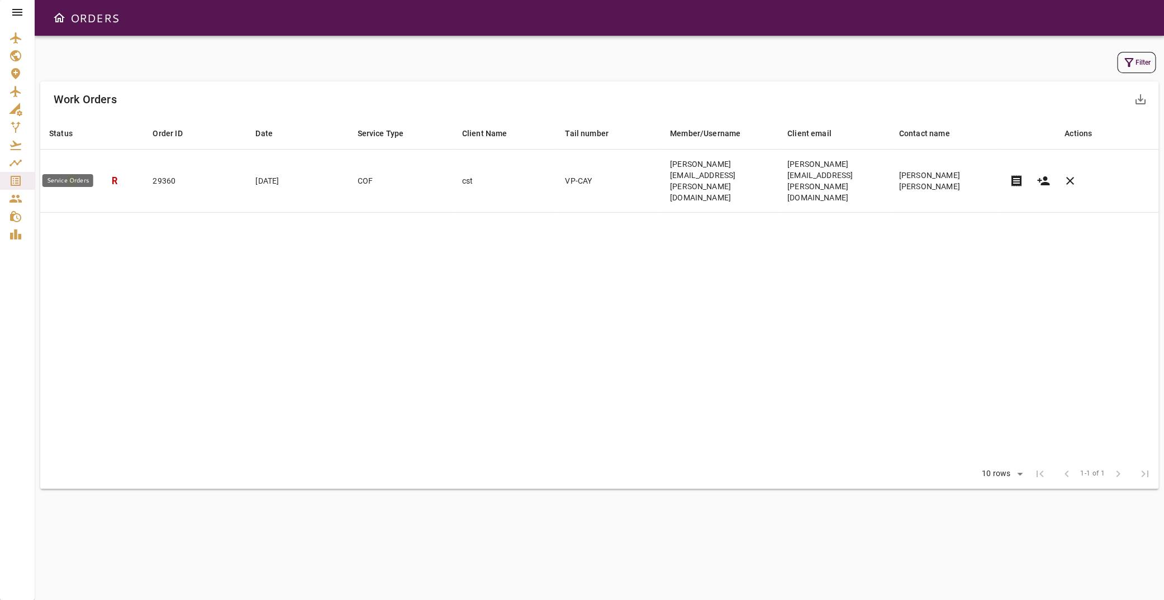
click at [21, 174] on link "Service Orders" at bounding box center [17, 181] width 35 height 18
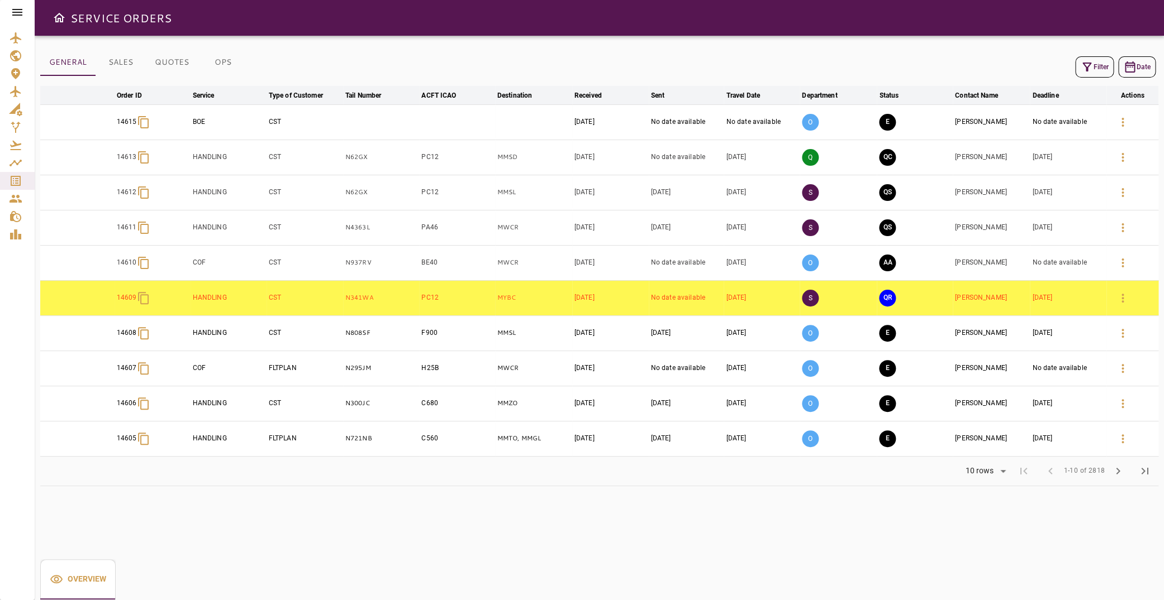
click at [1075, 68] on button "Filter" at bounding box center [1094, 66] width 39 height 21
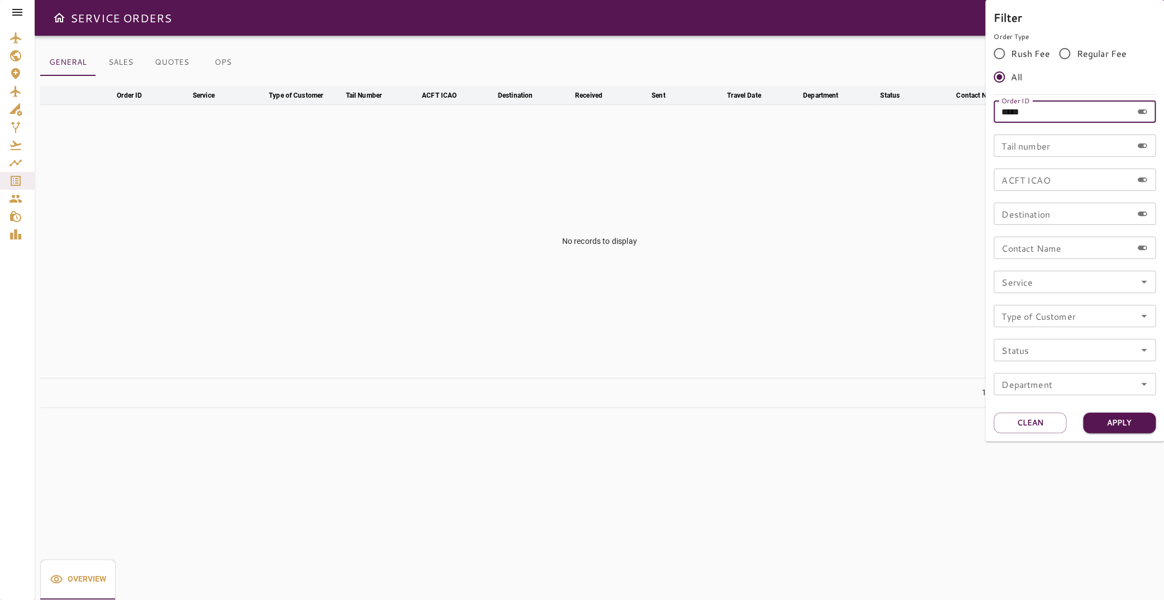
drag, startPoint x: 1049, startPoint y: 106, endPoint x: 803, endPoint y: 101, distance: 246.4
click at [993, 101] on input "*****" at bounding box center [1062, 112] width 139 height 22
type input "******"
click at [1118, 420] on button "Apply" at bounding box center [1119, 423] width 73 height 21
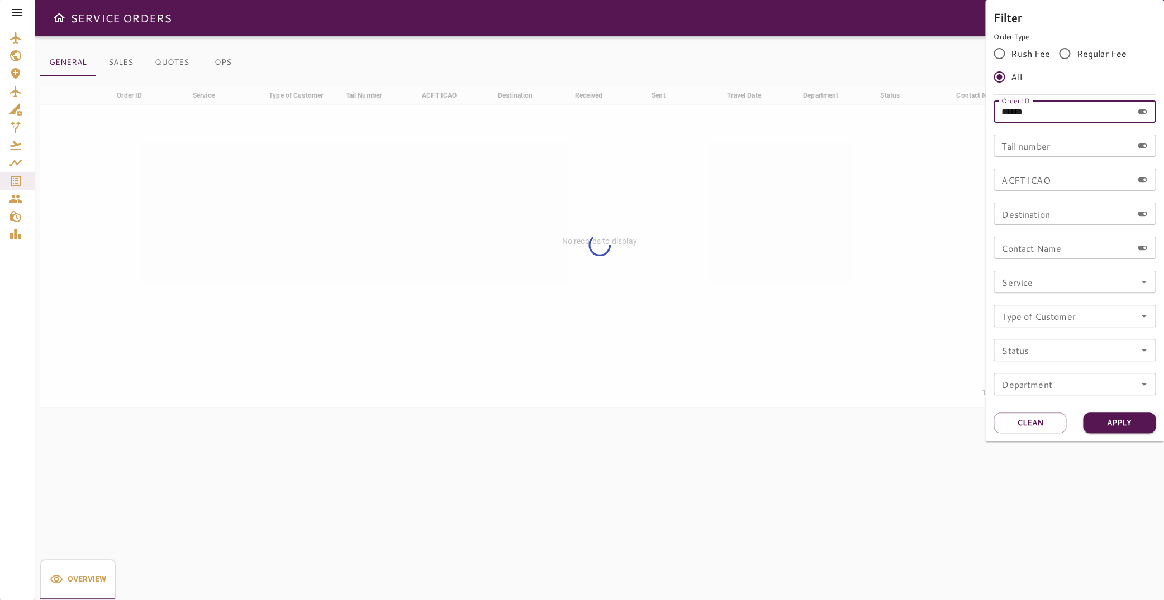
drag, startPoint x: 1069, startPoint y: 116, endPoint x: 890, endPoint y: 137, distance: 179.9
click at [993, 116] on input "******" at bounding box center [1062, 112] width 139 height 22
click at [1113, 289] on input "Service" at bounding box center [1074, 282] width 155 height 16
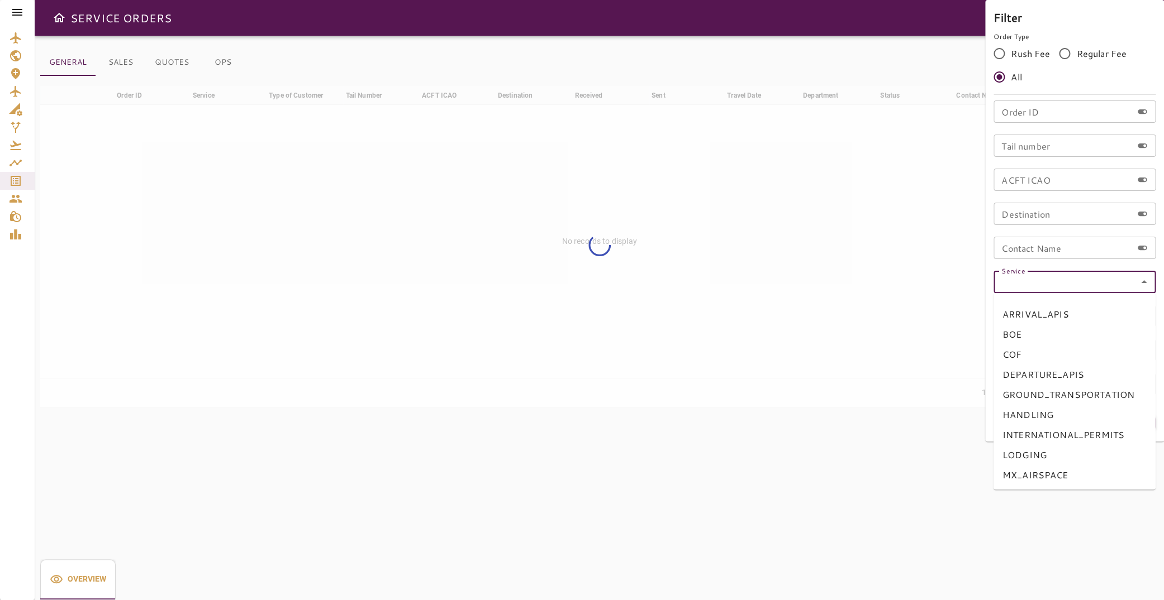
click at [1054, 353] on li "COF" at bounding box center [1074, 355] width 162 height 20
type input "***"
click at [1131, 430] on button "Apply" at bounding box center [1119, 423] width 73 height 21
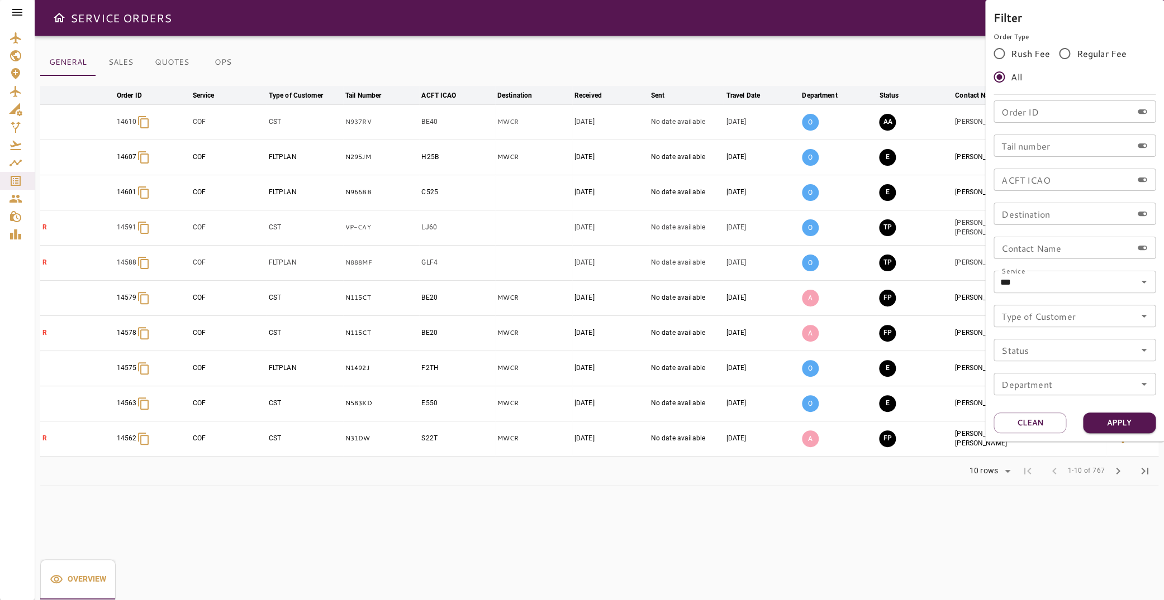
click at [235, 61] on div at bounding box center [582, 300] width 1164 height 600
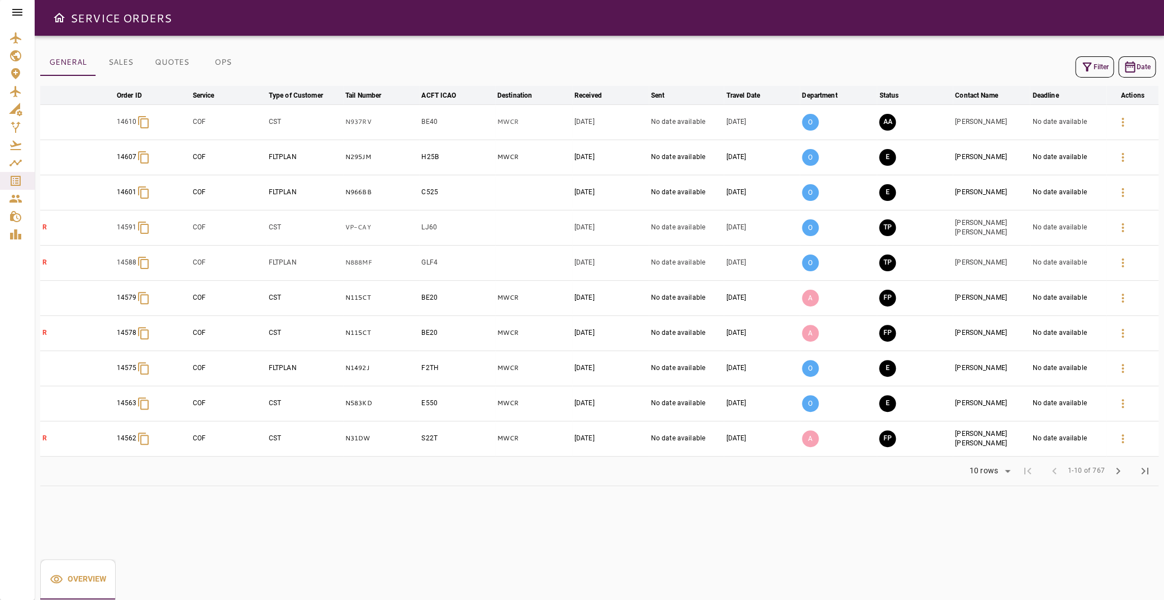
click at [225, 59] on button "OPS" at bounding box center [223, 62] width 50 height 27
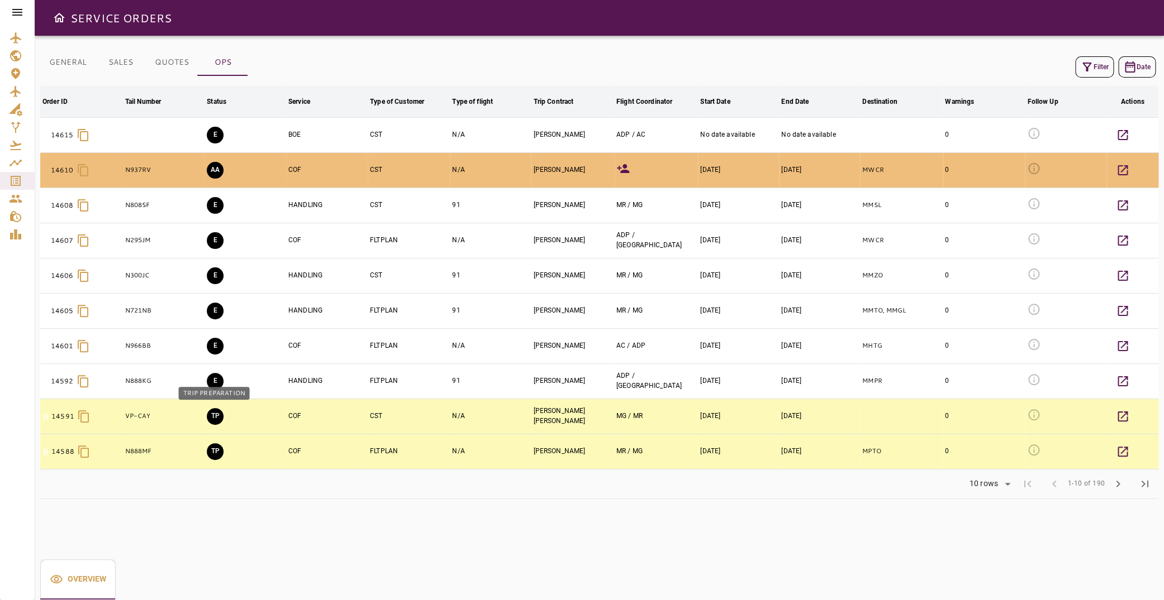
click at [217, 417] on button "TP" at bounding box center [215, 416] width 17 height 17
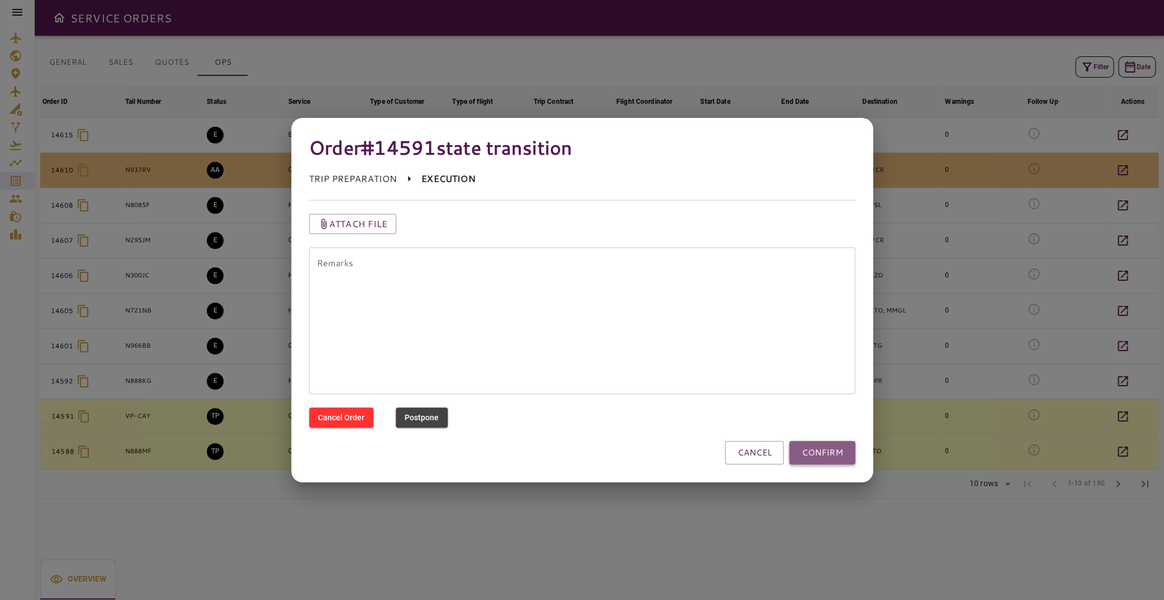
click at [820, 451] on button "CONFIRM" at bounding box center [822, 452] width 66 height 23
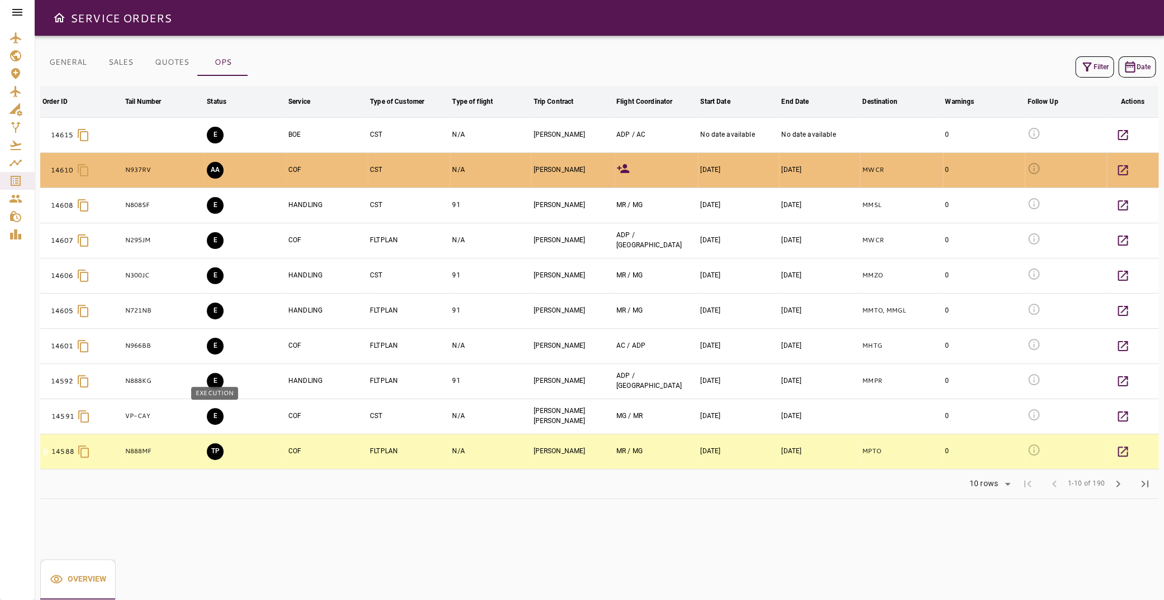
click at [217, 417] on button "E" at bounding box center [215, 416] width 17 height 17
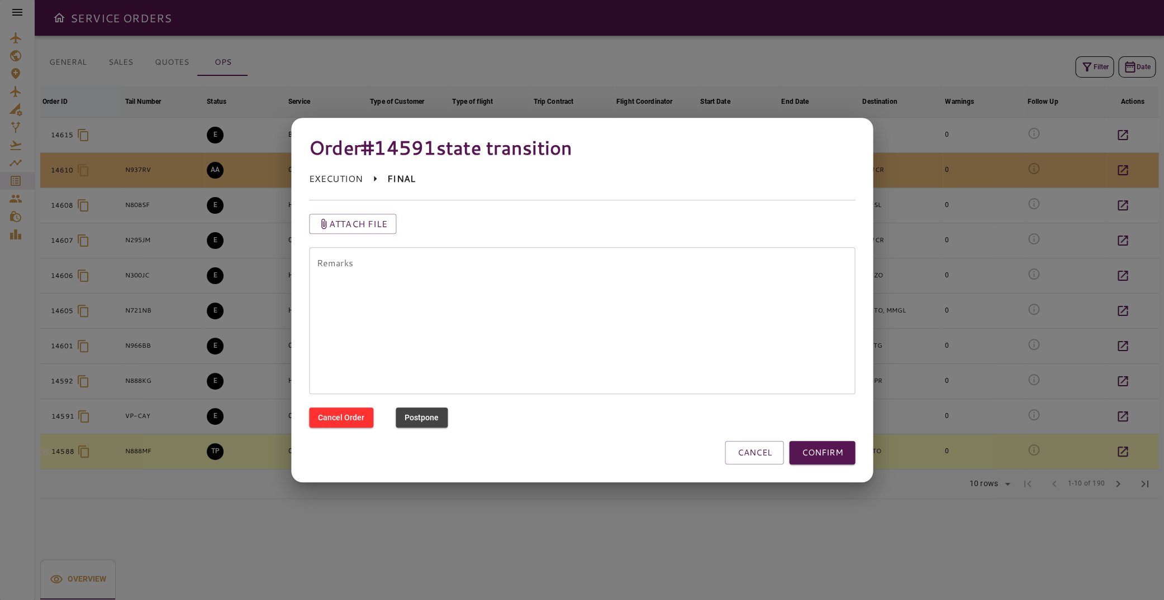
click at [833, 455] on button "CONFIRM" at bounding box center [822, 452] width 66 height 23
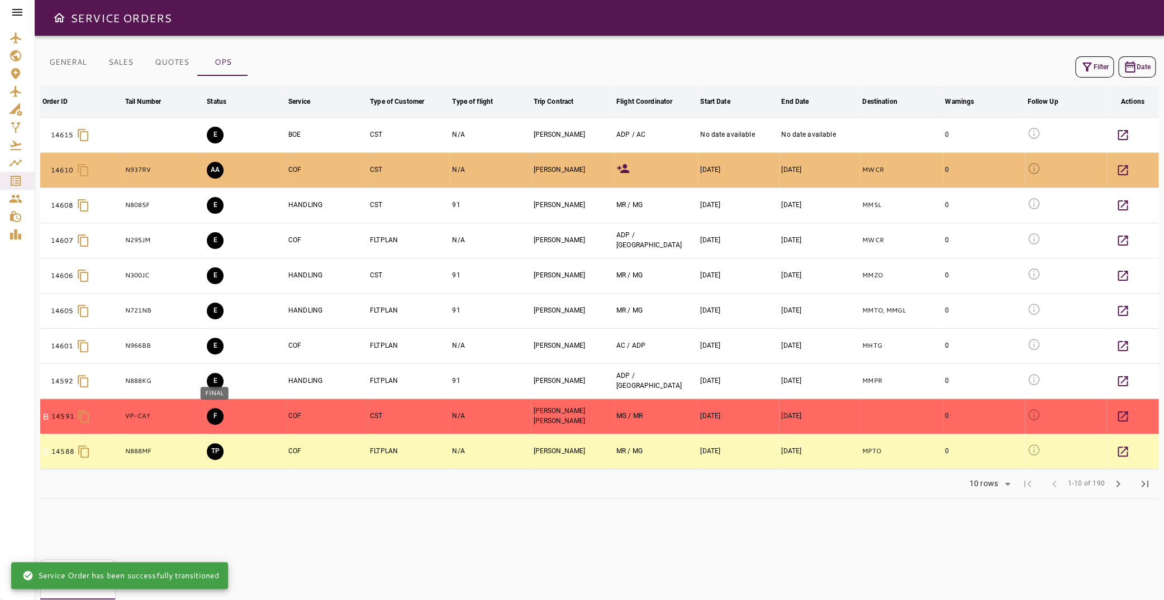
click at [215, 417] on button "F" at bounding box center [215, 416] width 17 height 17
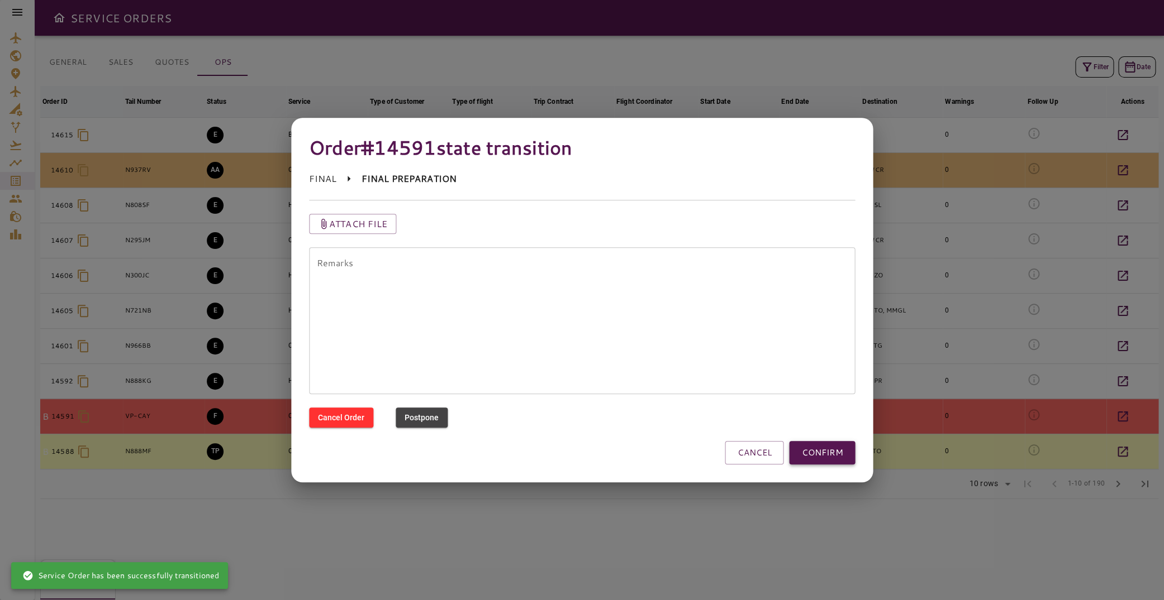
click at [834, 456] on button "CONFIRM" at bounding box center [822, 452] width 66 height 23
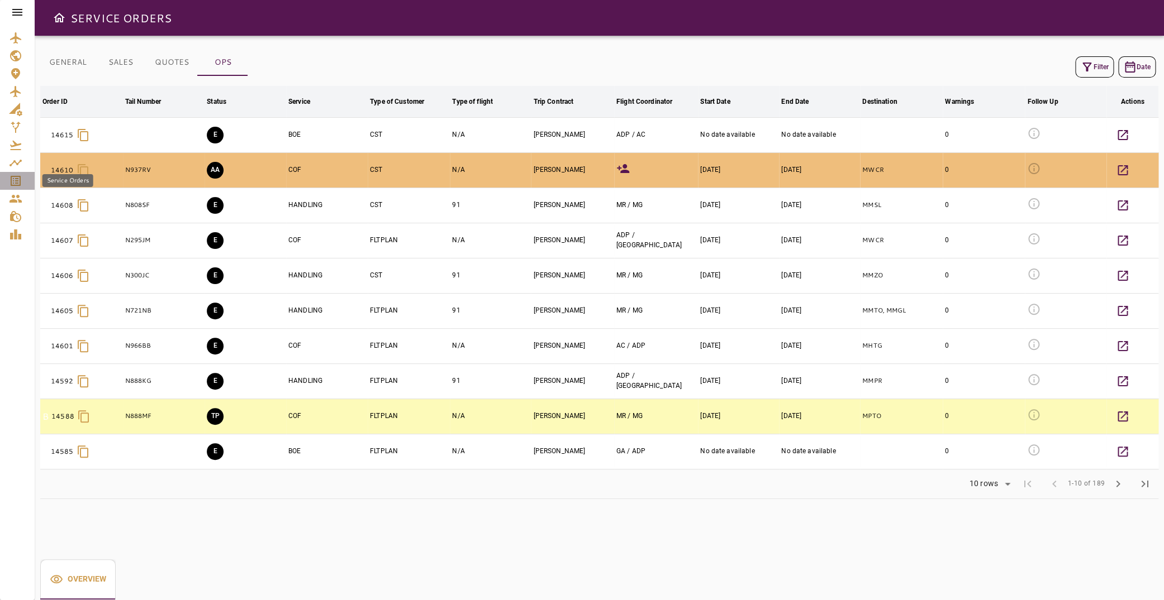
click at [22, 183] on div "Service Orders" at bounding box center [17, 180] width 17 height 13
click at [16, 14] on icon at bounding box center [17, 12] width 13 height 13
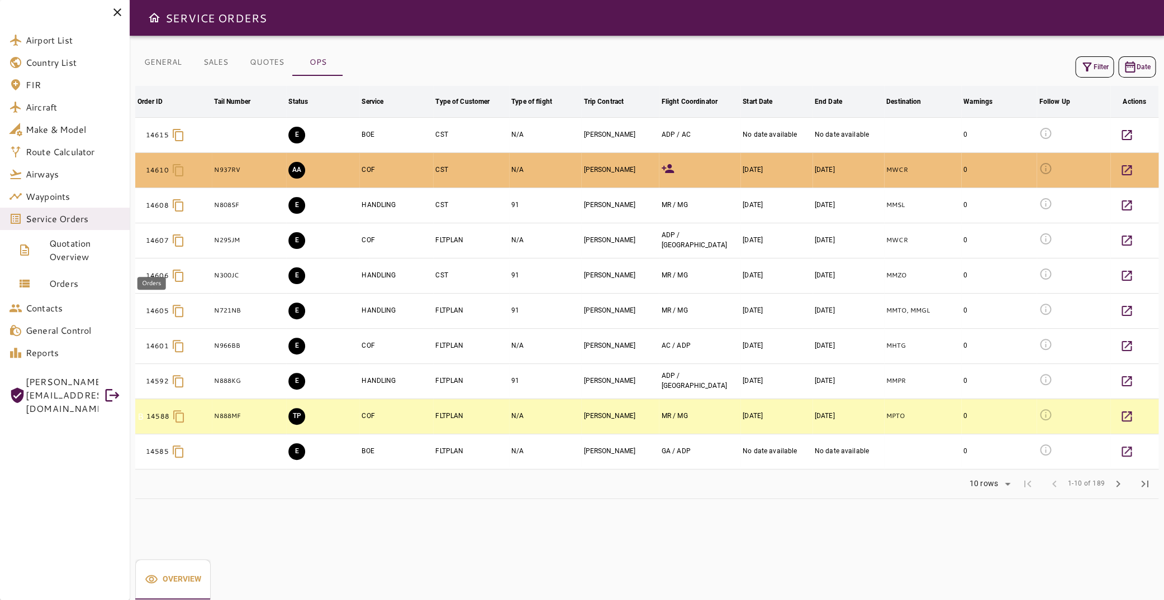
click at [82, 292] on link "Orders" at bounding box center [65, 283] width 130 height 27
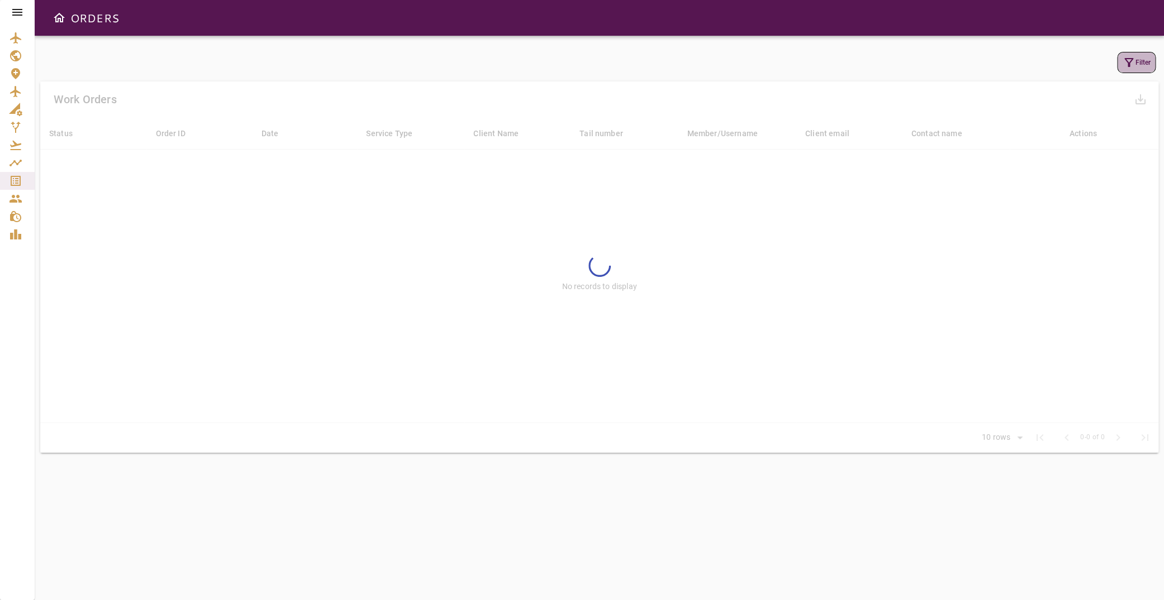
click at [1122, 64] on icon "button" at bounding box center [1128, 62] width 13 height 13
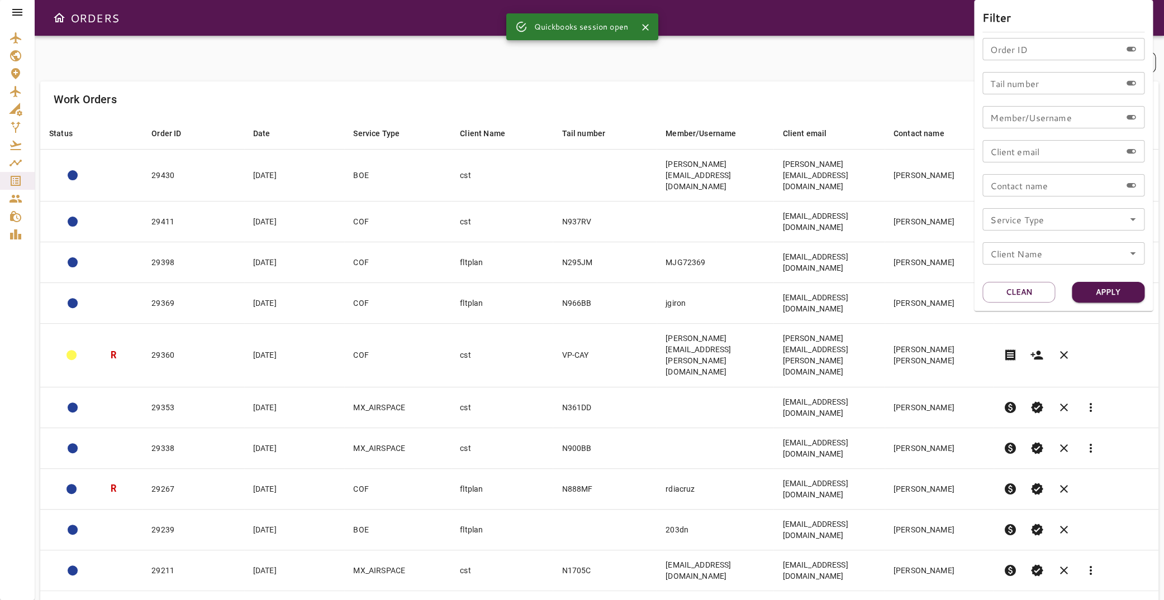
click at [1045, 51] on input "Order ID" at bounding box center [1051, 49] width 139 height 22
type input "*****"
click at [1113, 286] on button "Apply" at bounding box center [1107, 292] width 73 height 21
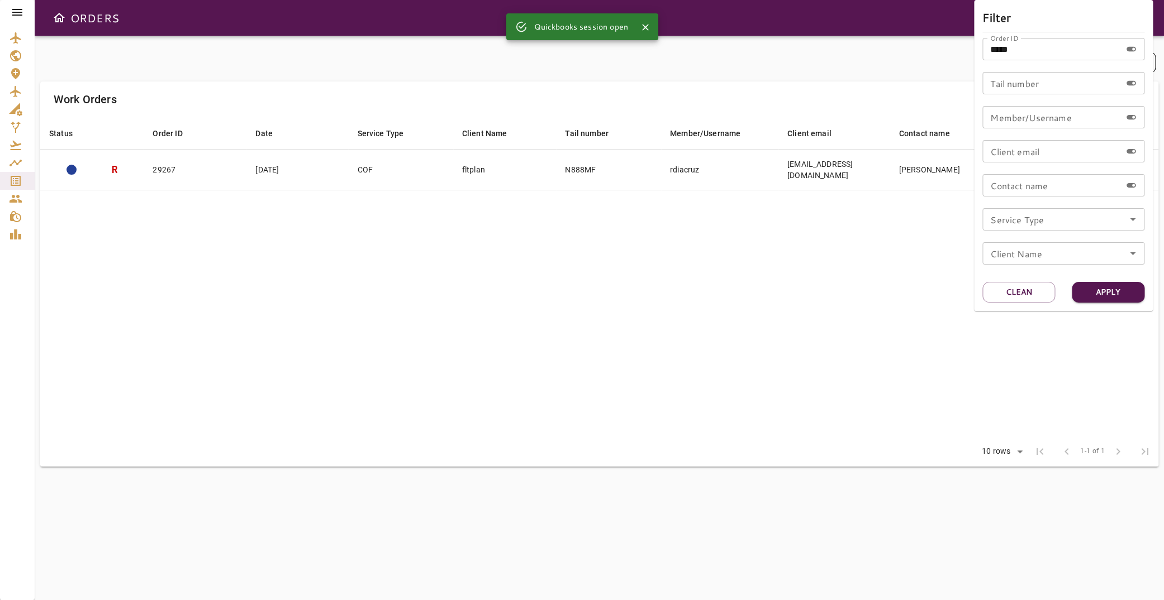
click at [511, 230] on div at bounding box center [582, 300] width 1164 height 600
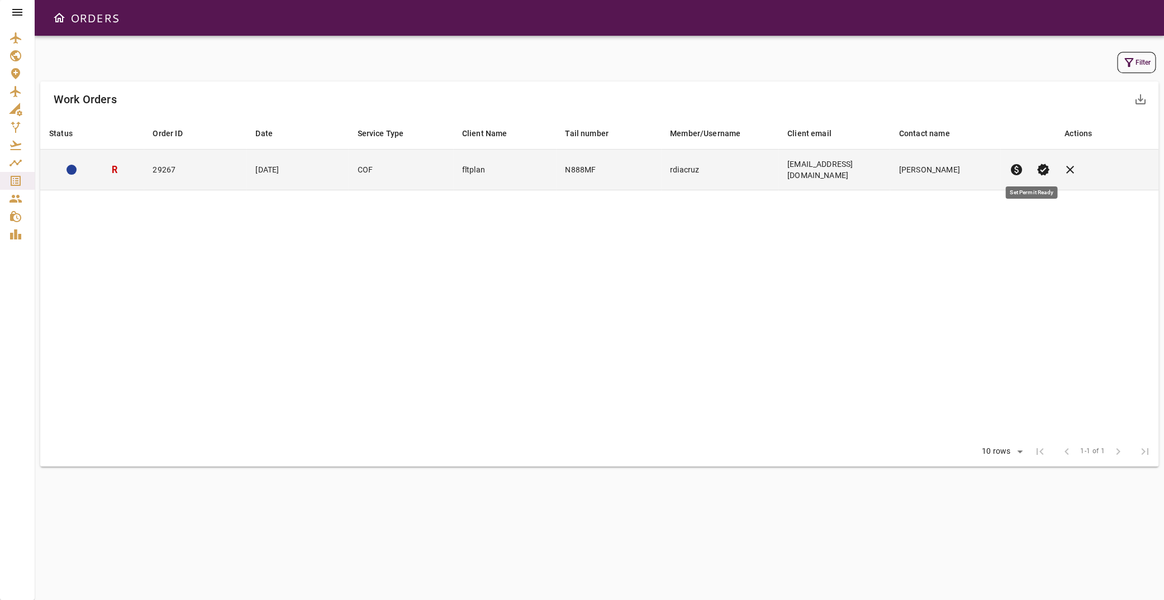
click at [1036, 169] on span "verified" at bounding box center [1042, 169] width 13 height 13
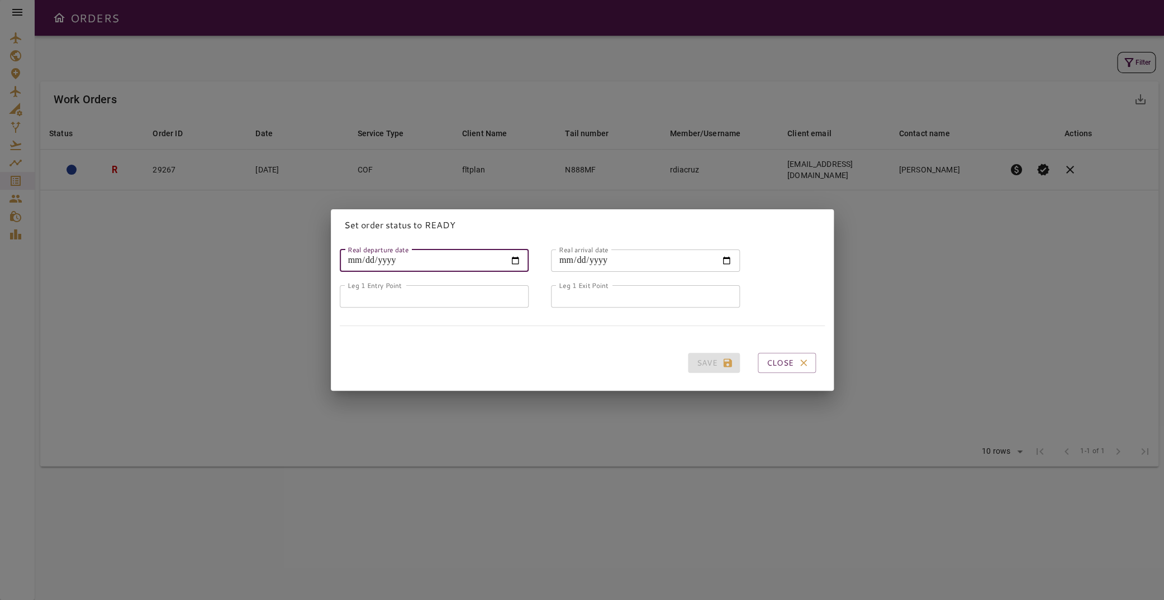
click at [511, 255] on input "Real departure date" at bounding box center [434, 261] width 189 height 22
type input "**********"
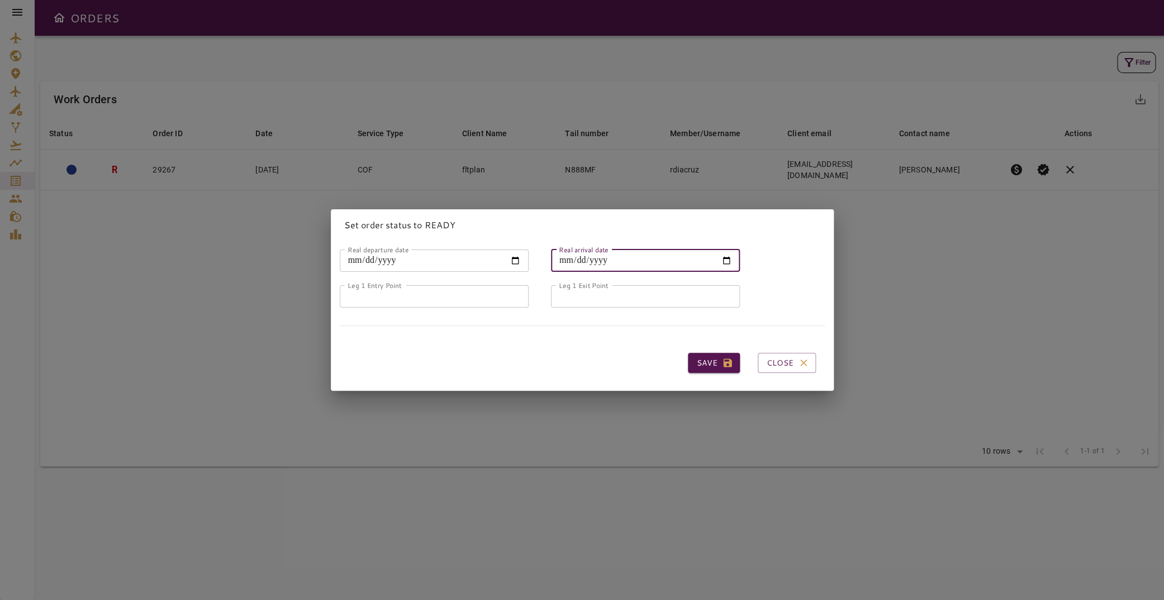
click at [717, 251] on input "Real arrival date" at bounding box center [645, 261] width 189 height 22
click at [720, 256] on input "Real arrival date" at bounding box center [645, 261] width 189 height 22
type input "**********"
click at [475, 298] on input "Leg 1 Entry Point" at bounding box center [434, 296] width 189 height 22
type input "*****"
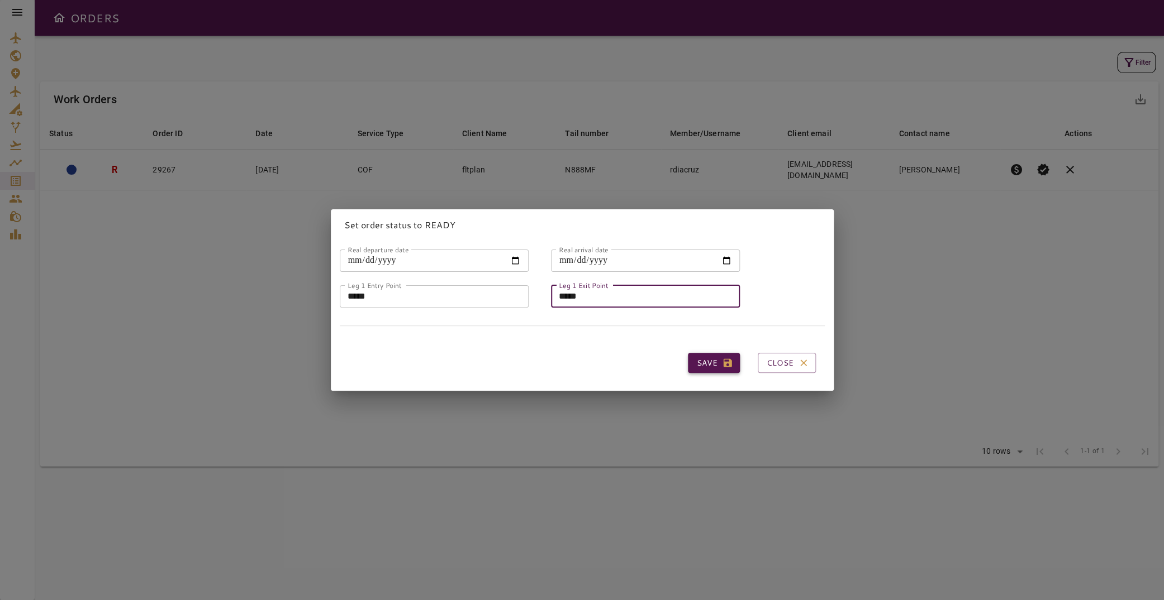
type input "*****"
click at [691, 362] on button "Save" at bounding box center [714, 363] width 52 height 21
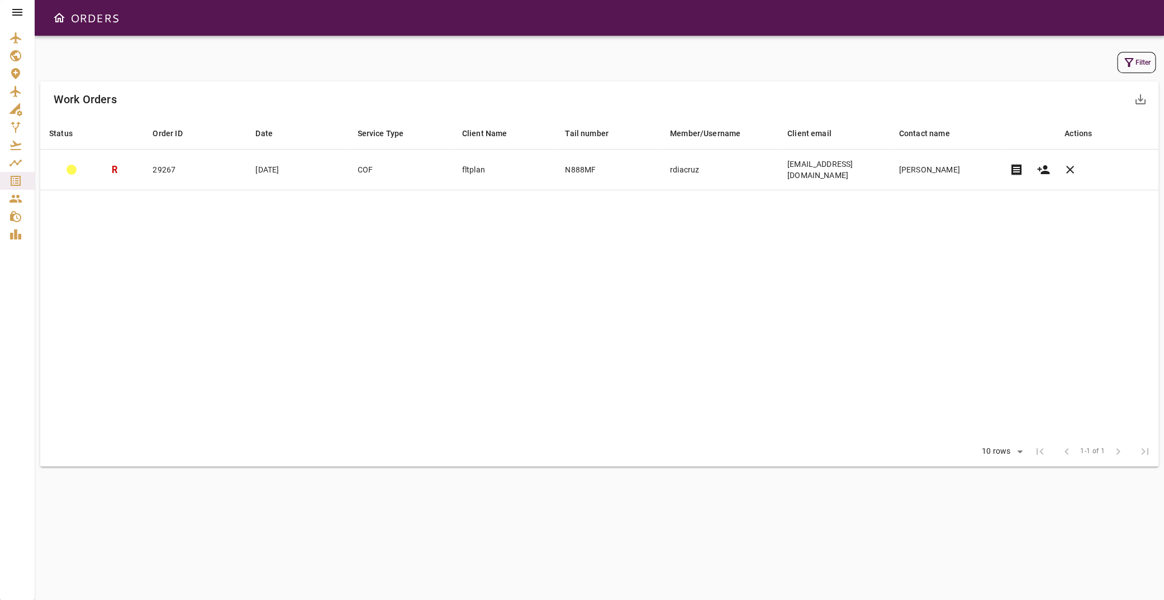
click at [18, 17] on icon at bounding box center [17, 12] width 13 height 13
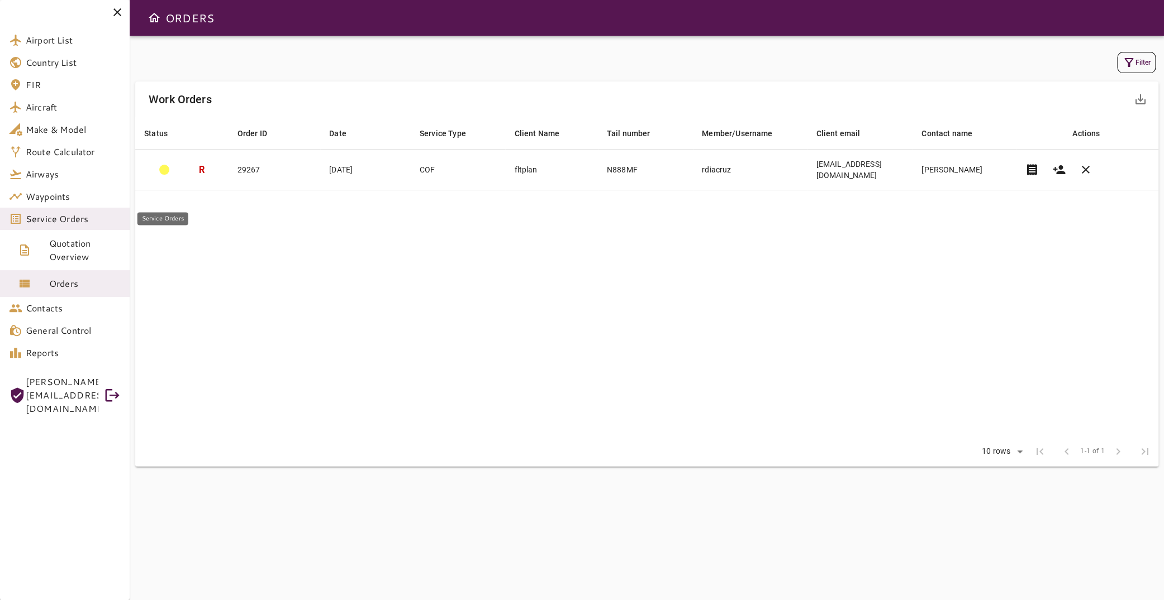
click at [89, 219] on span "Service Orders" at bounding box center [73, 218] width 95 height 13
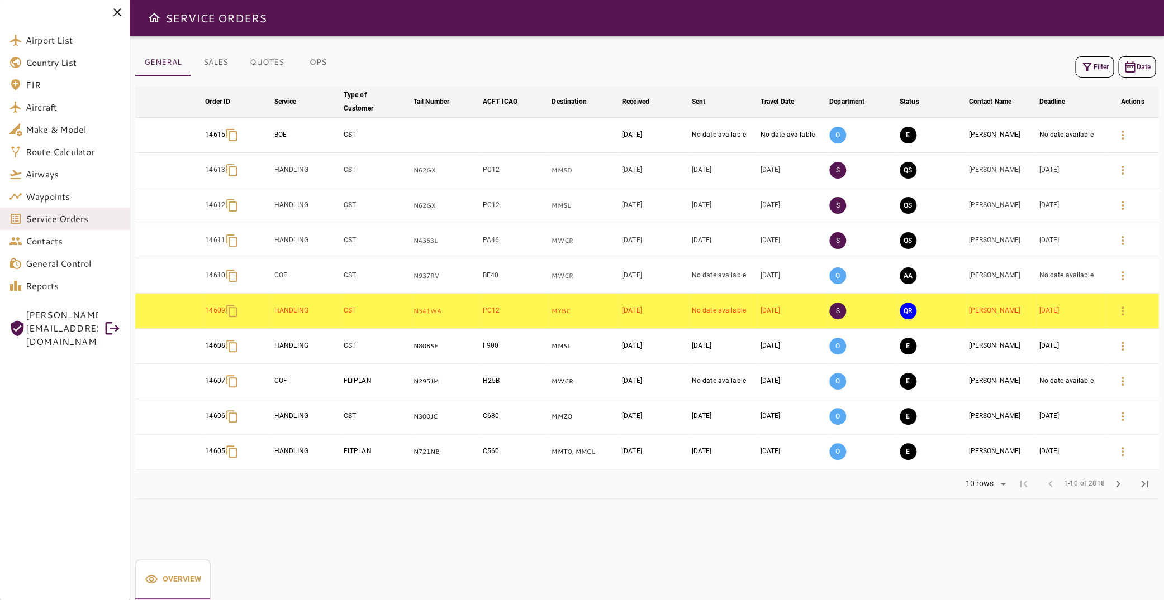
click at [1085, 69] on button "Filter" at bounding box center [1094, 66] width 39 height 21
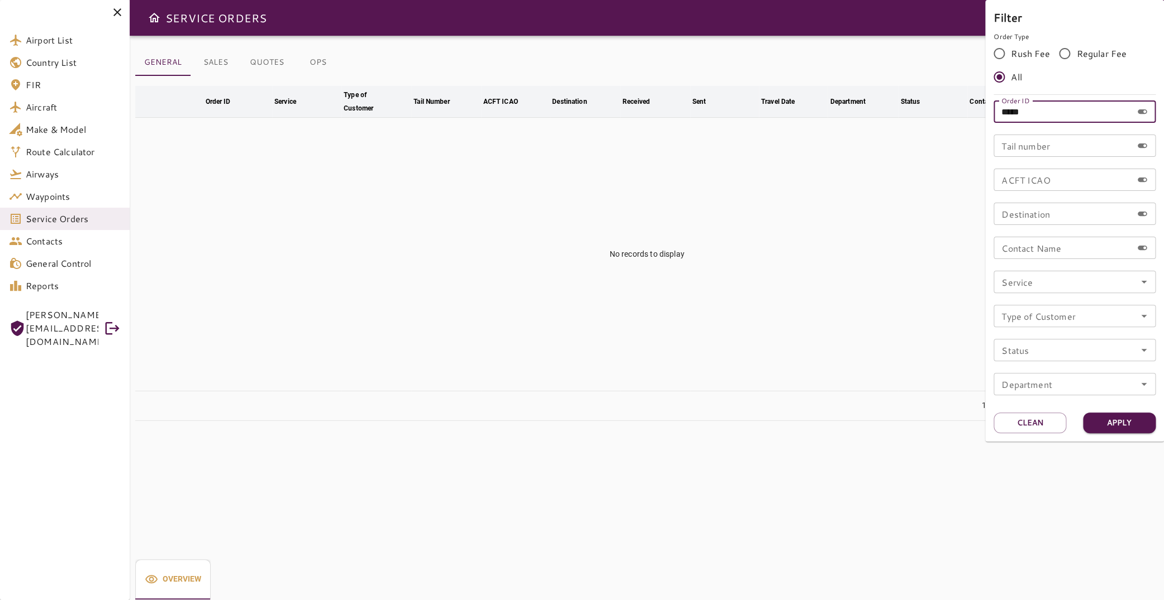
drag, startPoint x: 1059, startPoint y: 111, endPoint x: 898, endPoint y: 110, distance: 160.3
click at [993, 110] on input "*****" at bounding box center [1062, 112] width 139 height 22
click at [1110, 278] on input "Service" at bounding box center [1074, 282] width 155 height 16
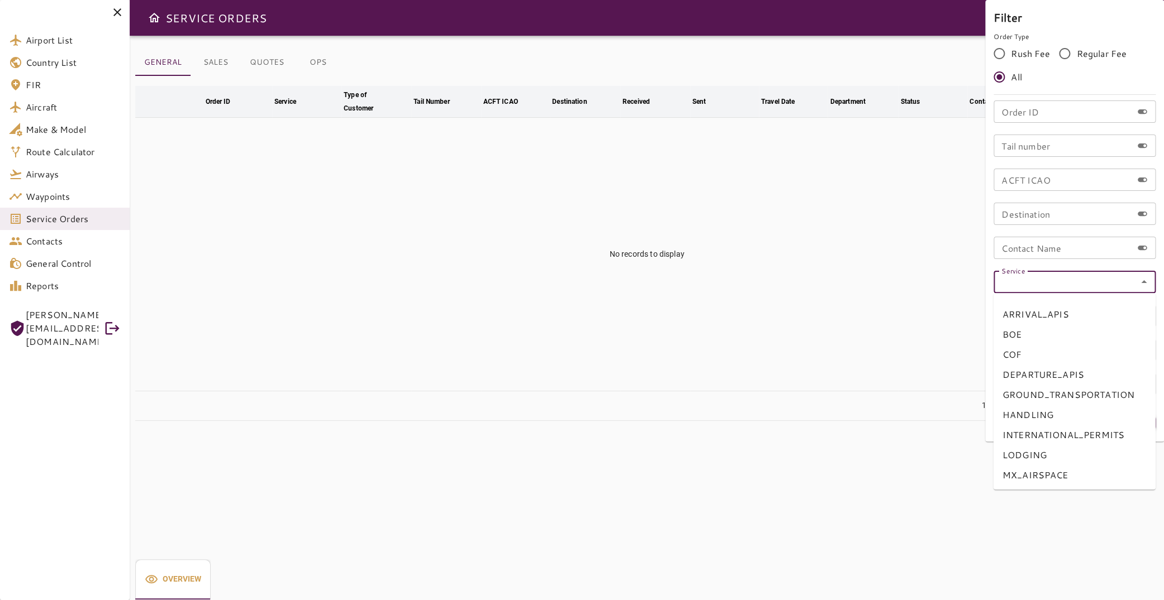
click at [1074, 358] on li "COF" at bounding box center [1074, 355] width 162 height 20
type input "***"
click at [1133, 422] on button "Apply" at bounding box center [1119, 423] width 73 height 21
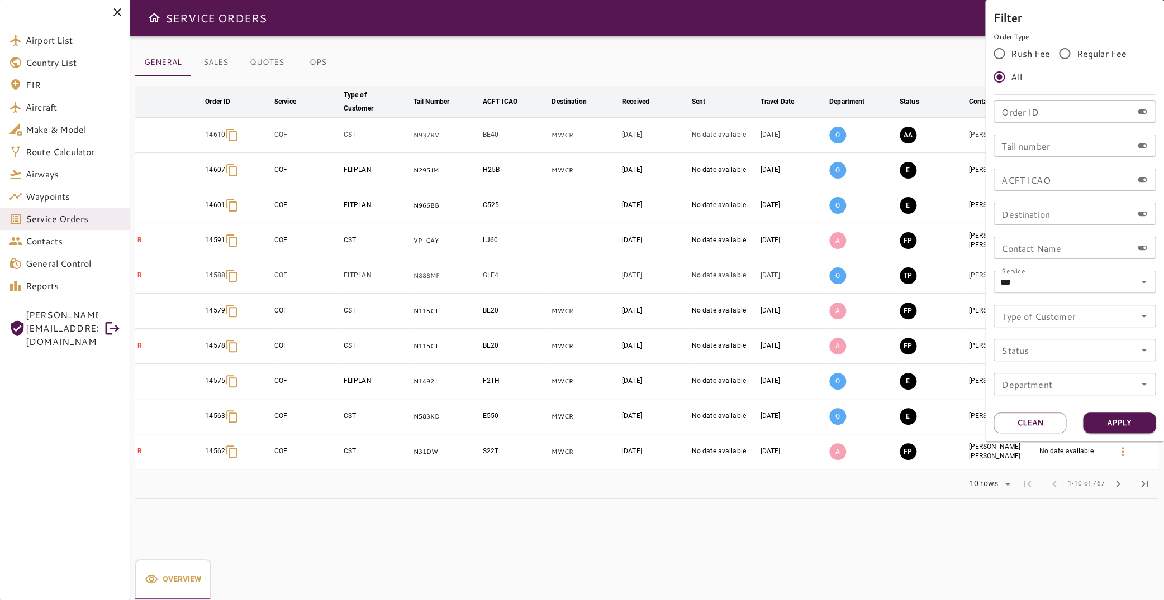
click at [314, 60] on div at bounding box center [582, 300] width 1164 height 600
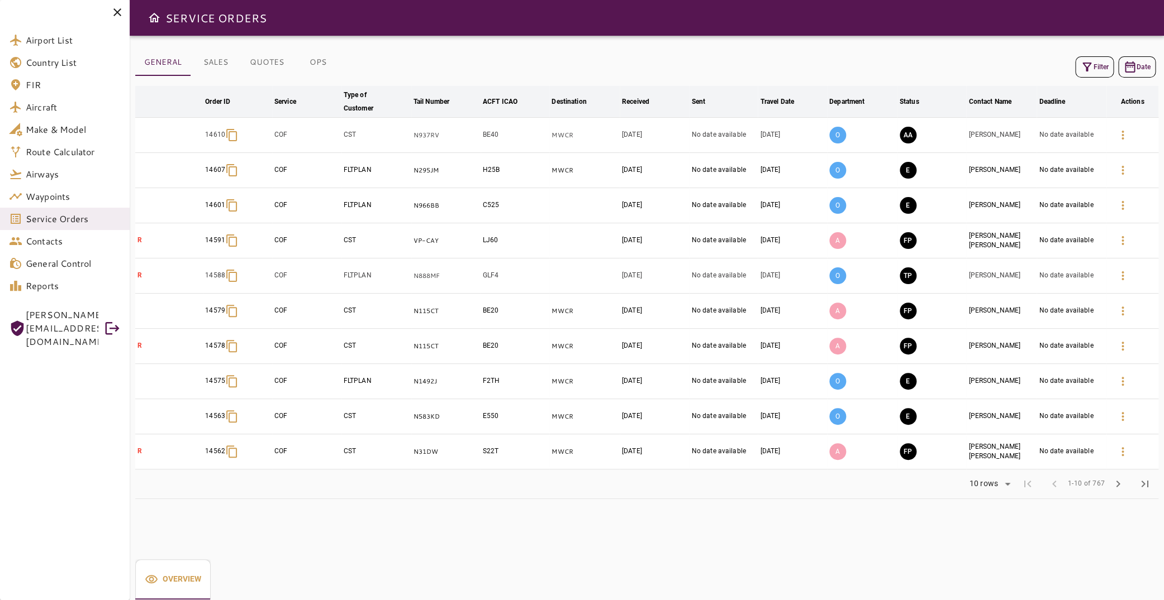
click at [320, 55] on button "OPS" at bounding box center [318, 62] width 50 height 27
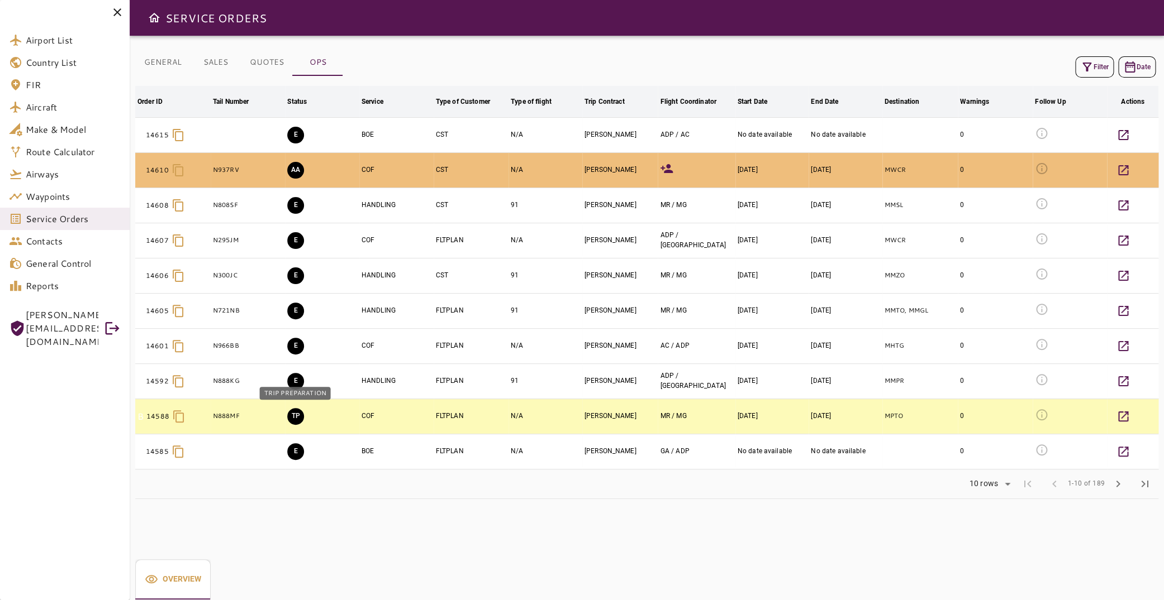
click at [295, 418] on button "TP" at bounding box center [295, 416] width 17 height 17
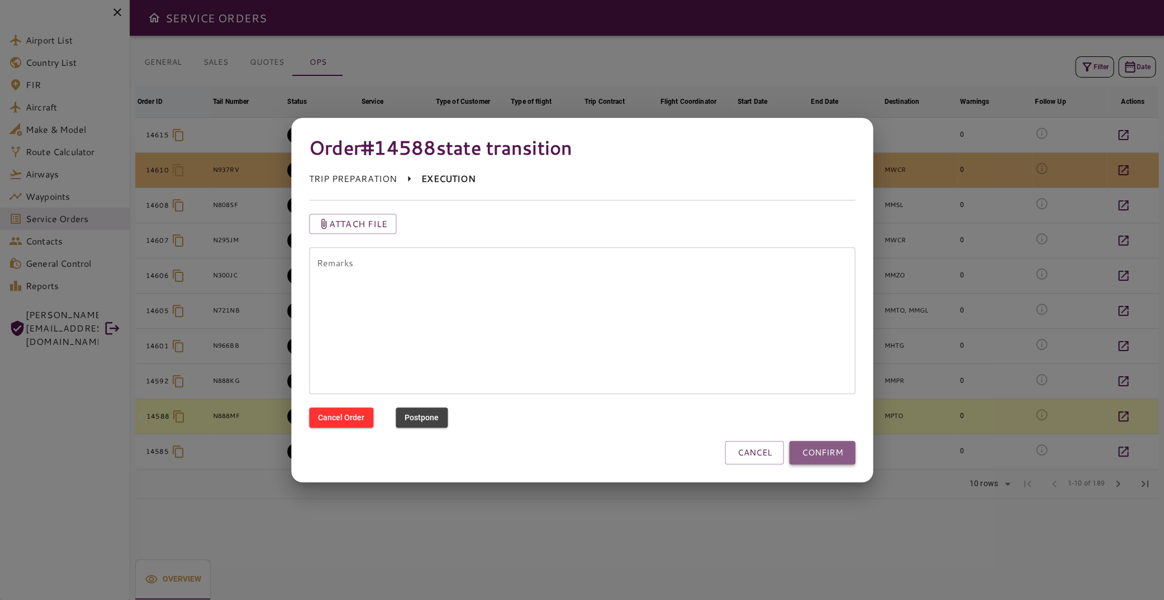
click at [828, 454] on button "CONFIRM" at bounding box center [822, 452] width 66 height 23
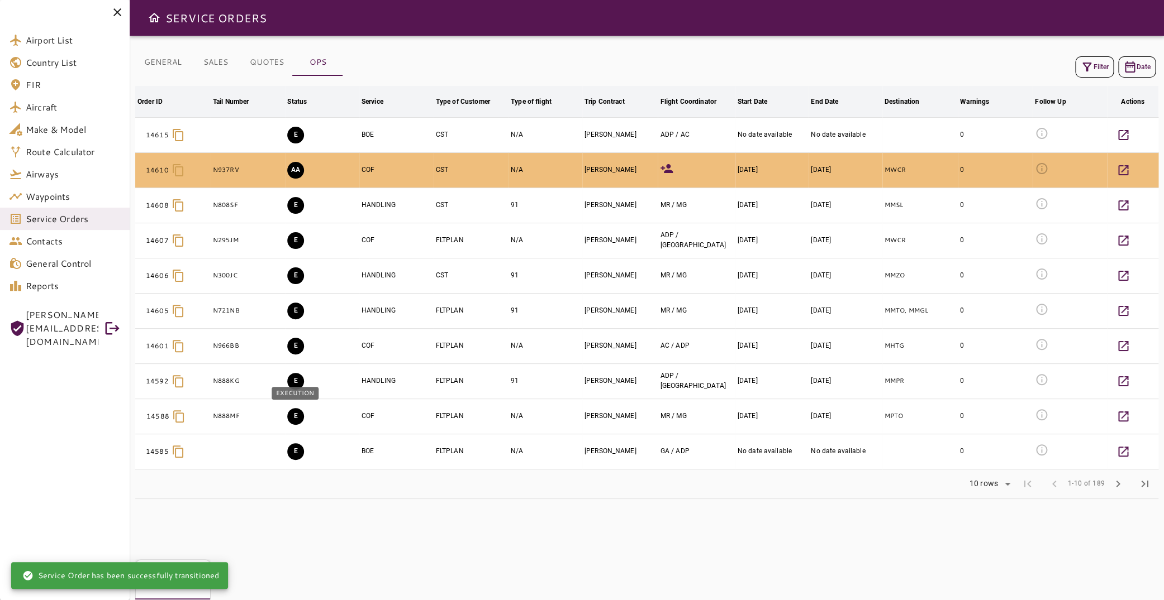
click at [295, 418] on button "E" at bounding box center [295, 416] width 17 height 17
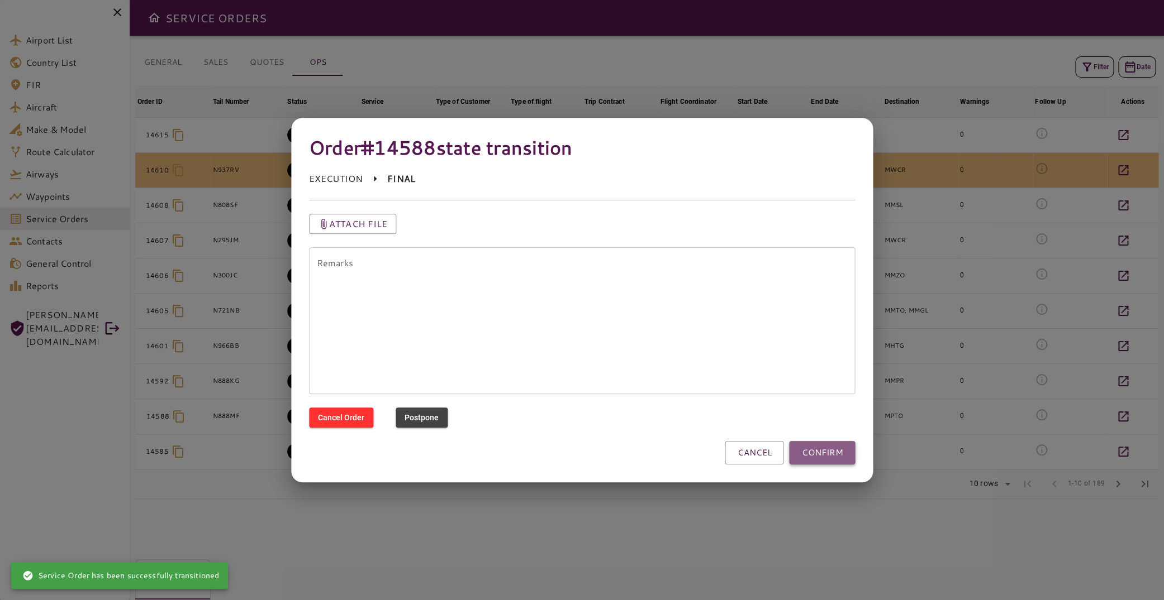
click at [821, 454] on button "CONFIRM" at bounding box center [822, 452] width 66 height 23
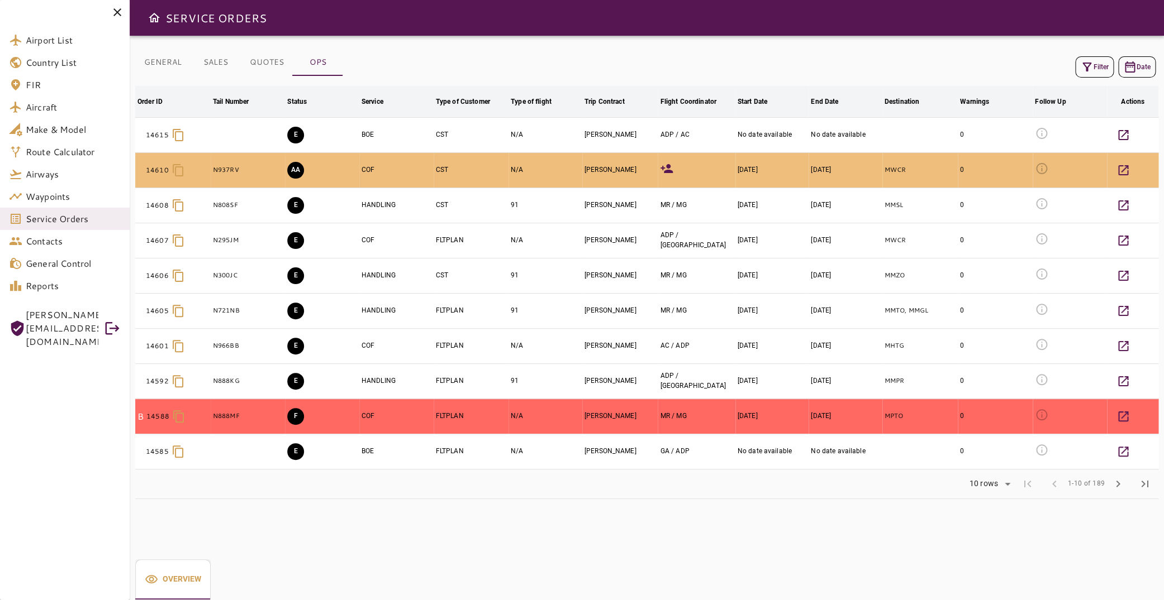
click at [298, 417] on button "F" at bounding box center [295, 416] width 17 height 17
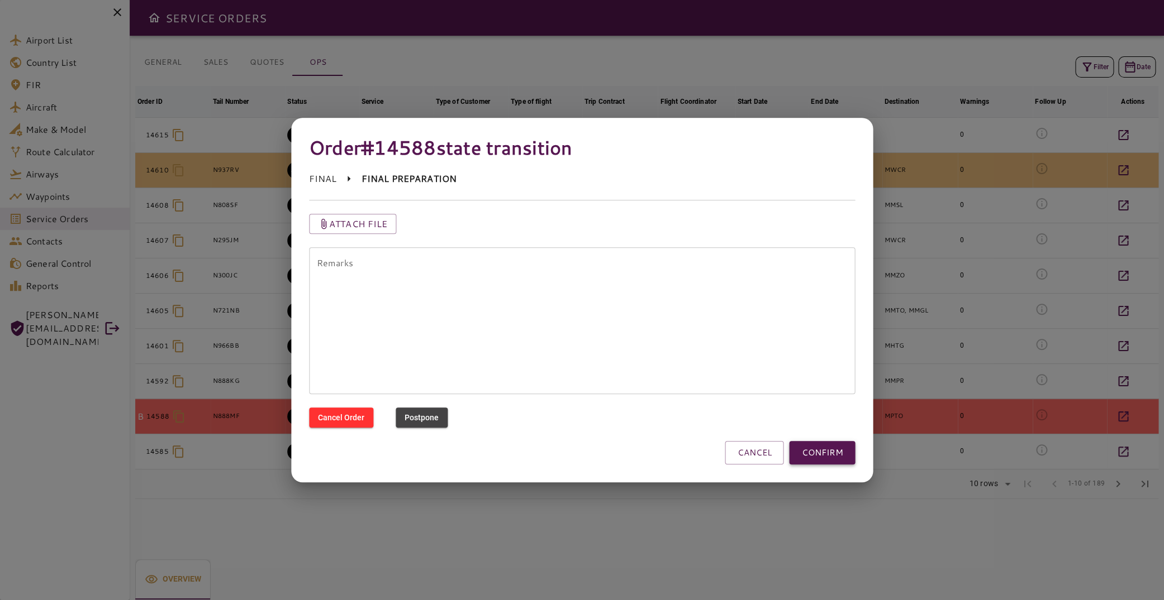
click at [830, 451] on button "CONFIRM" at bounding box center [822, 452] width 66 height 23
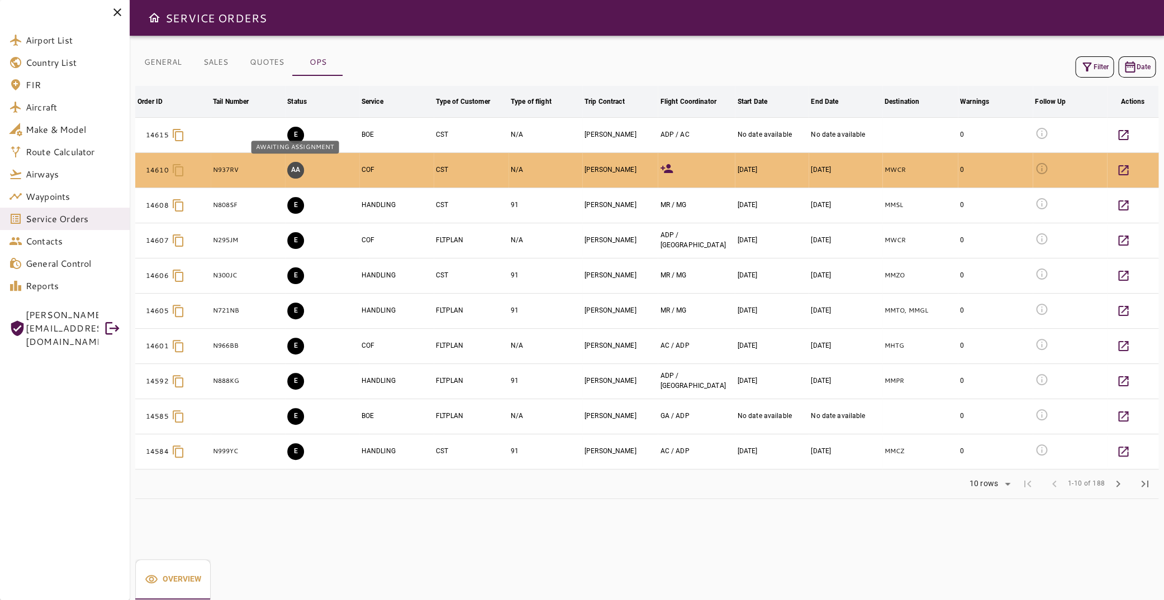
click at [299, 167] on button "AA" at bounding box center [295, 170] width 17 height 17
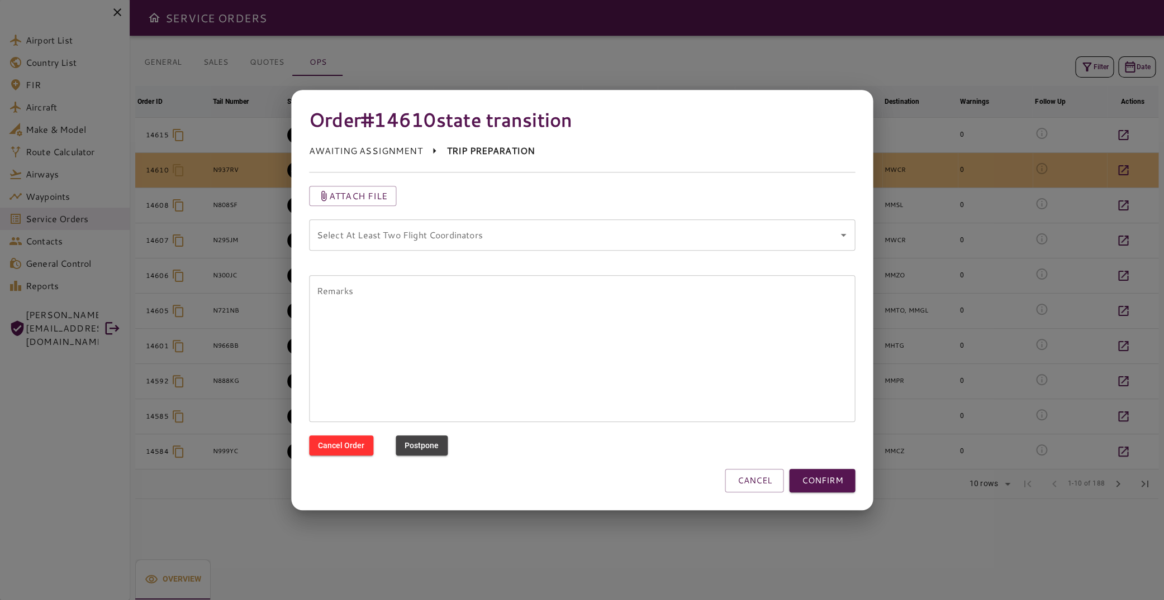
click at [652, 236] on coordinators "Select At Least Two Flight Coordinators" at bounding box center [573, 235] width 519 height 21
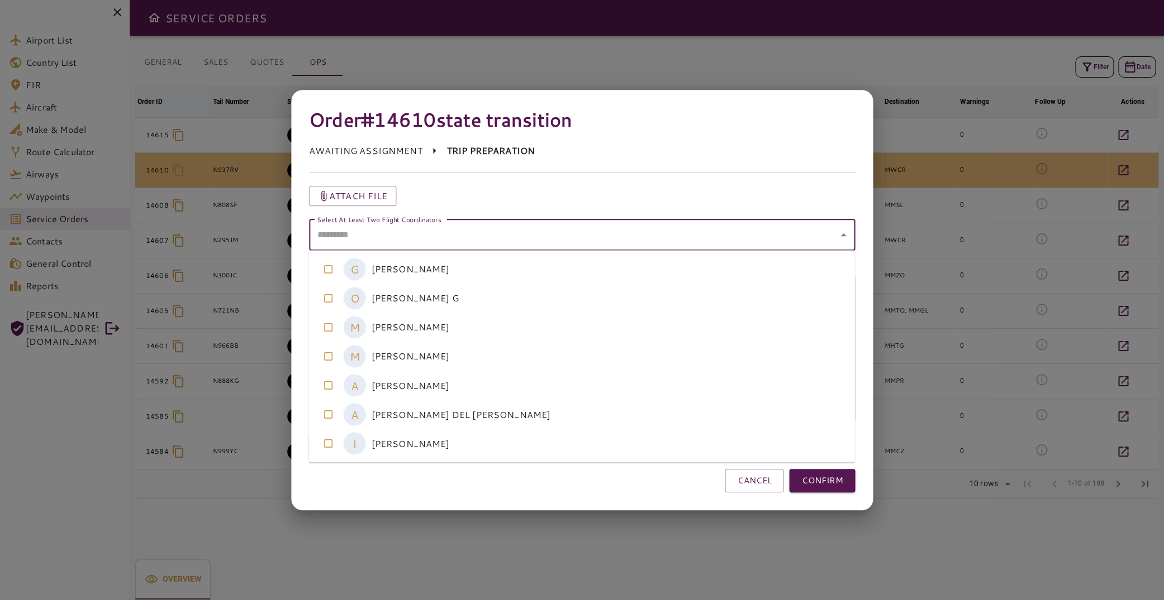
click at [549, 383] on coordinators-option-4 "A [PERSON_NAME]" at bounding box center [582, 385] width 546 height 29
click at [552, 412] on coordinators-option-5 "A [PERSON_NAME] DEL [PERSON_NAME]" at bounding box center [582, 414] width 546 height 29
click at [823, 486] on button "CONFIRM" at bounding box center [822, 480] width 66 height 23
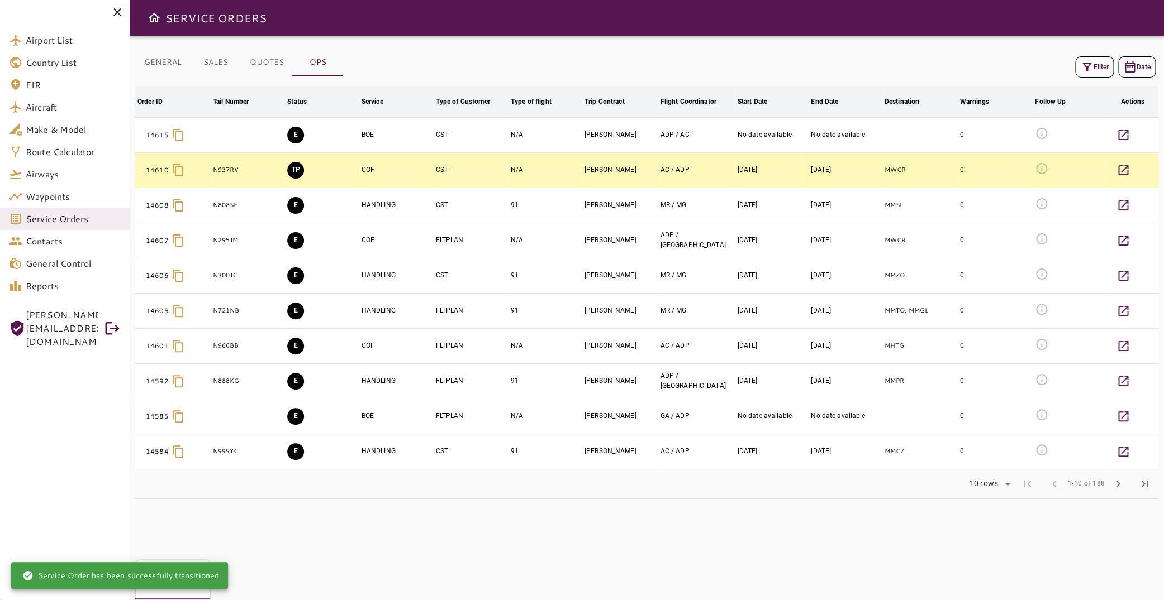
click at [294, 174] on button "TP" at bounding box center [295, 170] width 17 height 17
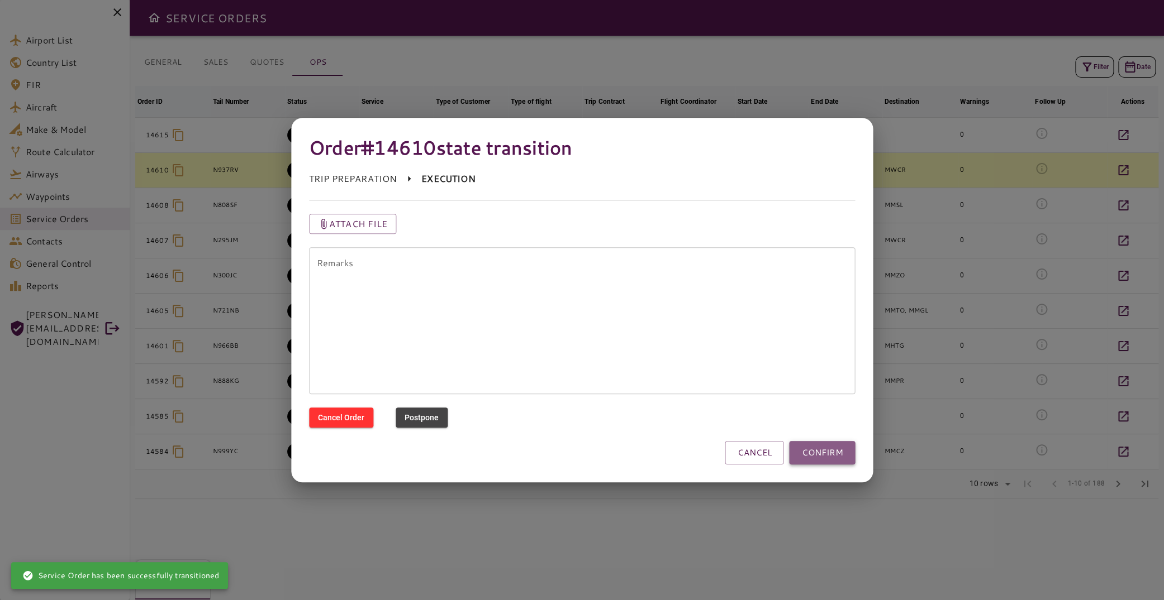
click at [828, 457] on button "CONFIRM" at bounding box center [822, 452] width 66 height 23
